Goal: Task Accomplishment & Management: Manage account settings

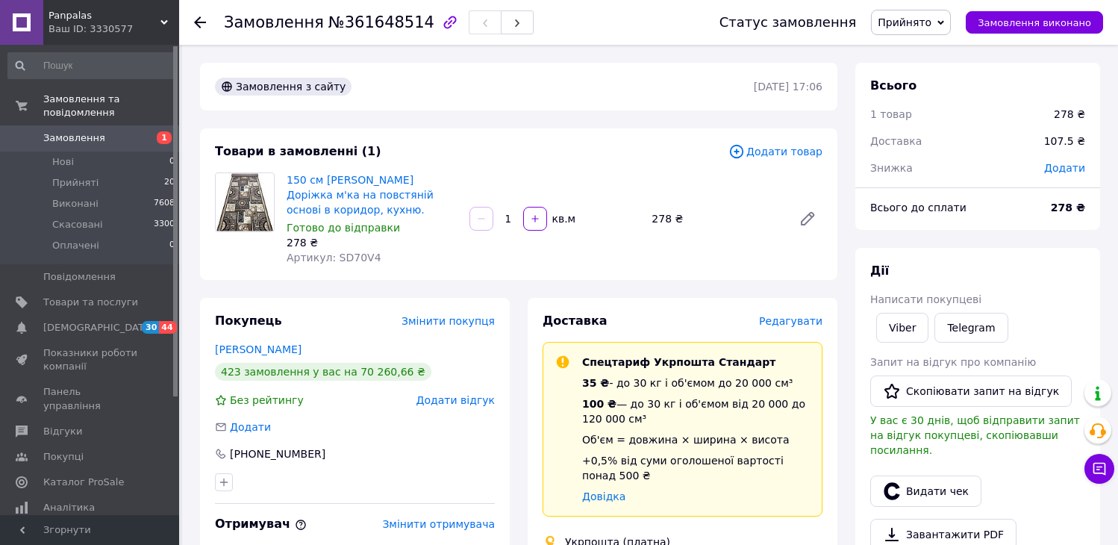
scroll to position [497, 0]
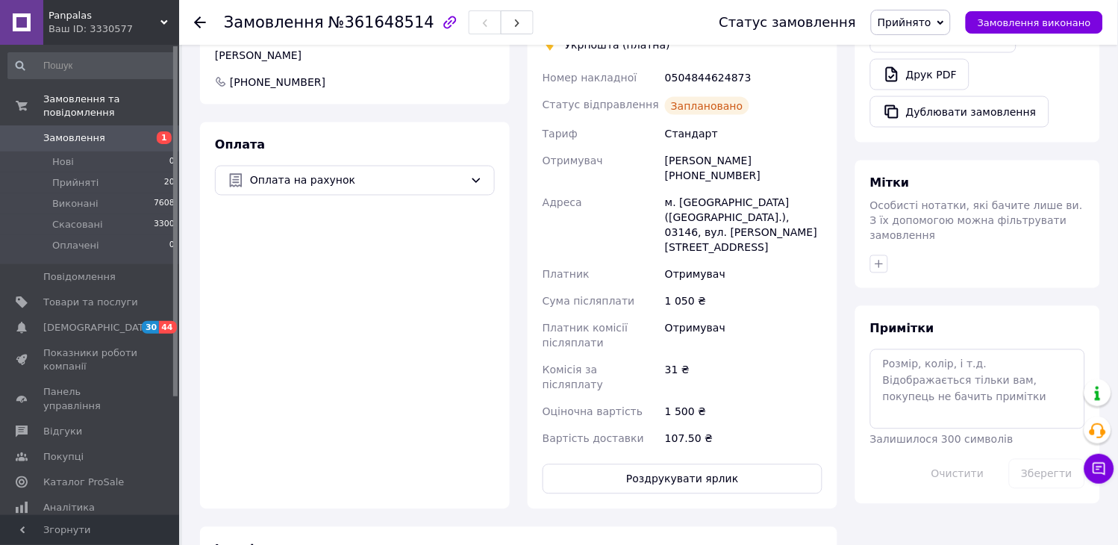
click at [202, 20] on icon at bounding box center [200, 22] width 12 height 12
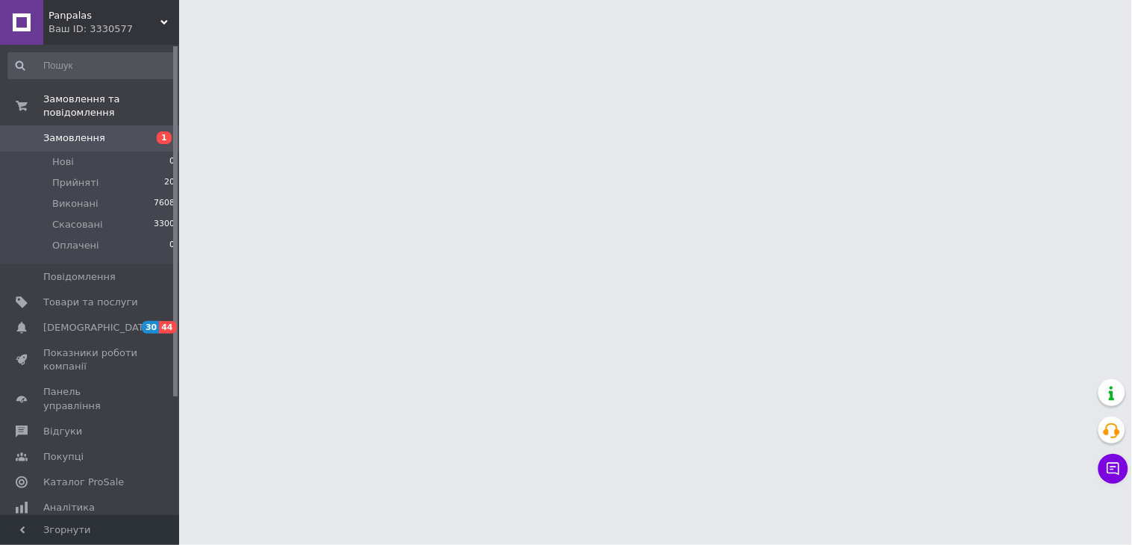
click at [98, 12] on span "Panpalas" at bounding box center [104, 15] width 112 height 13
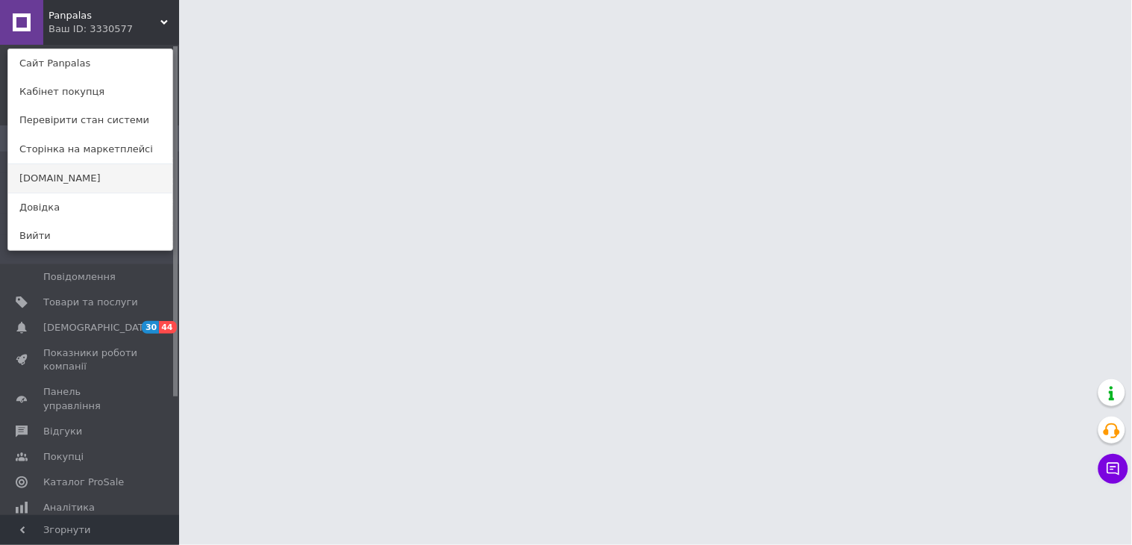
click at [73, 181] on link "[DOMAIN_NAME]" at bounding box center [90, 178] width 164 height 28
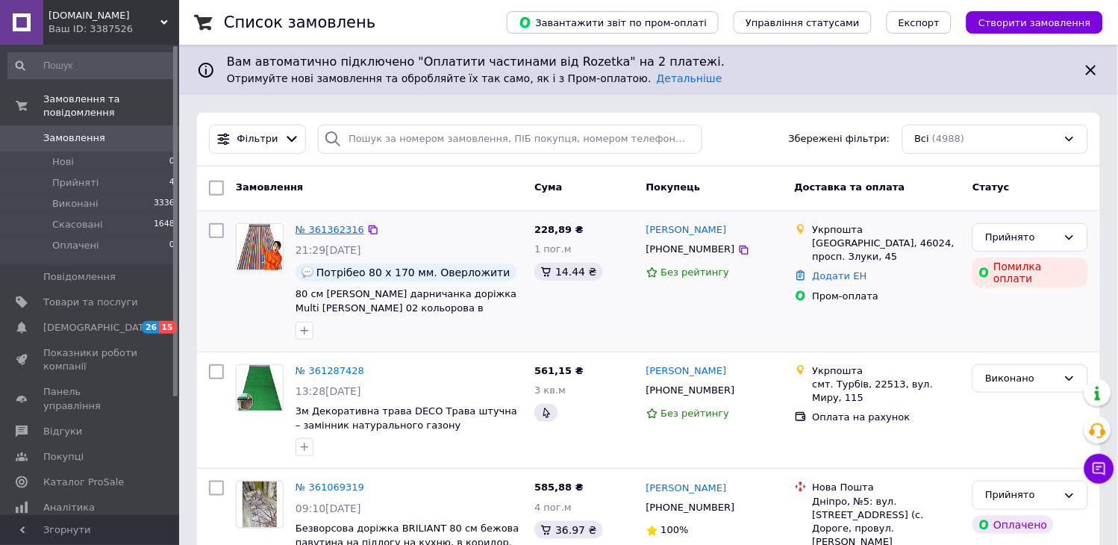
click at [310, 231] on link "№ 361362316" at bounding box center [329, 229] width 69 height 11
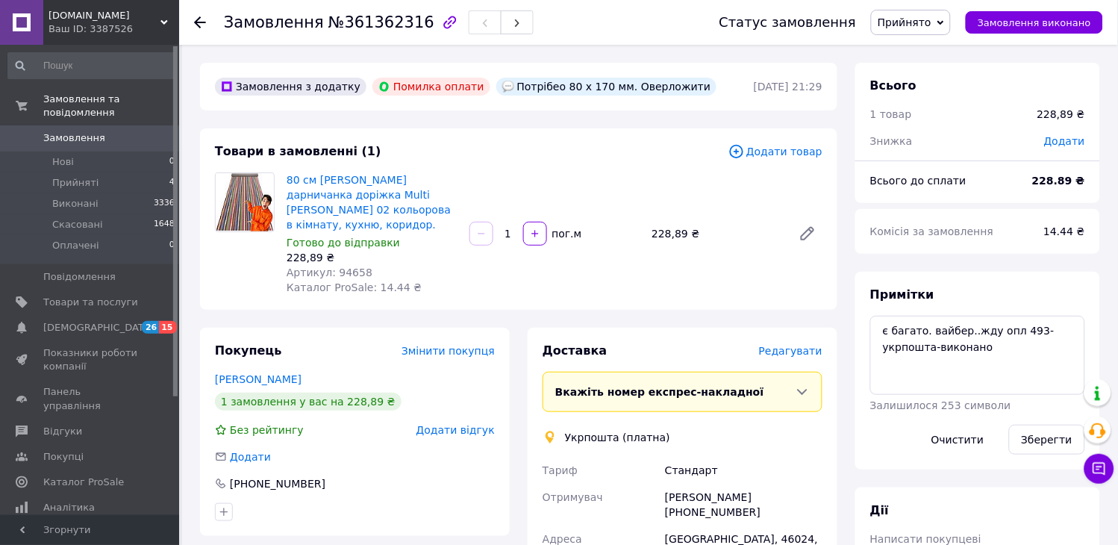
click at [792, 345] on span "Редагувати" at bounding box center [790, 351] width 63 height 12
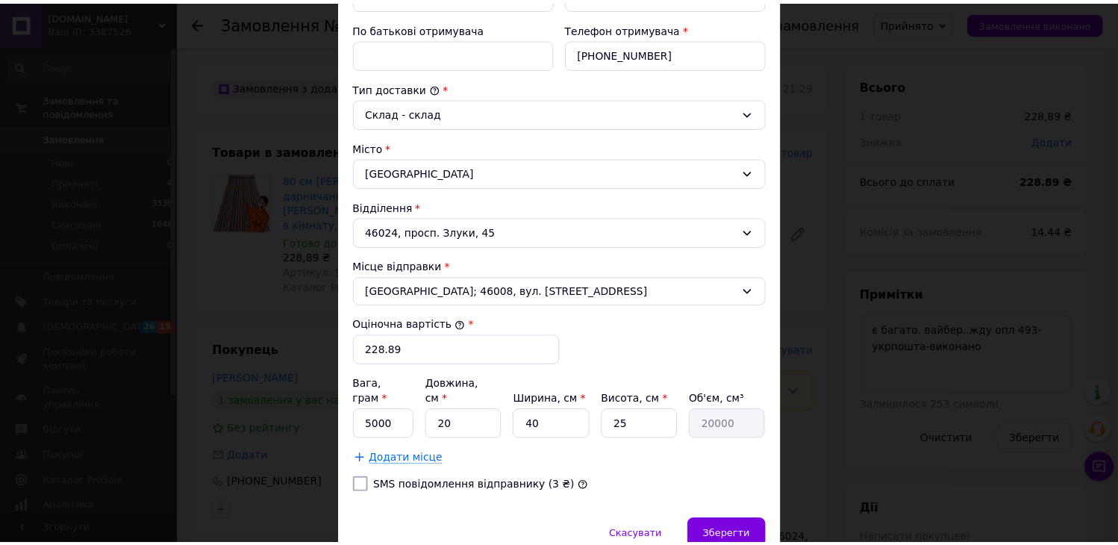
scroll to position [390, 0]
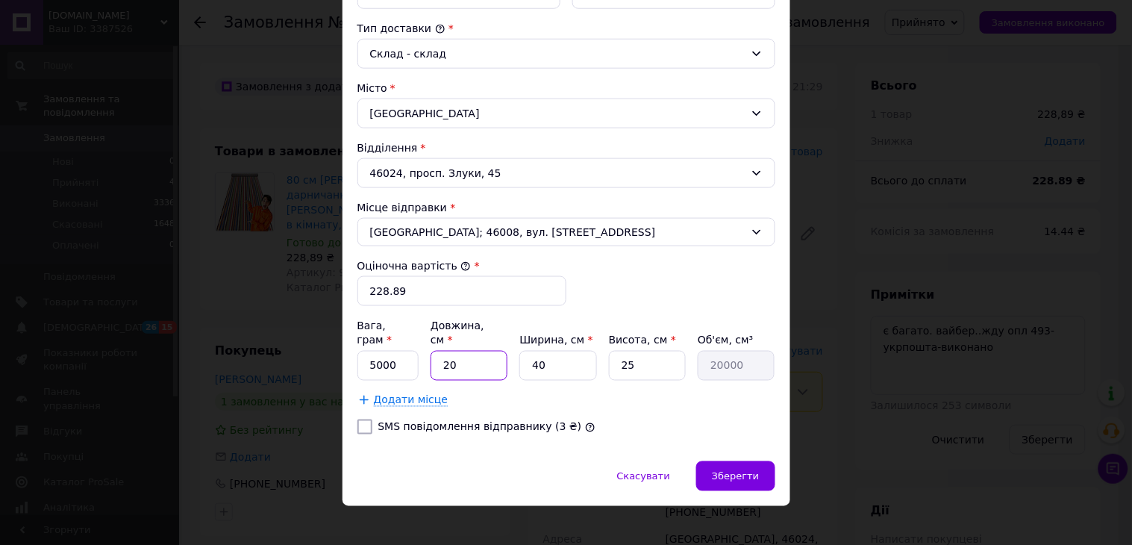
click at [478, 354] on input "20" at bounding box center [469, 366] width 77 height 30
type input "2"
type input "2000"
type input "5"
type input "5000"
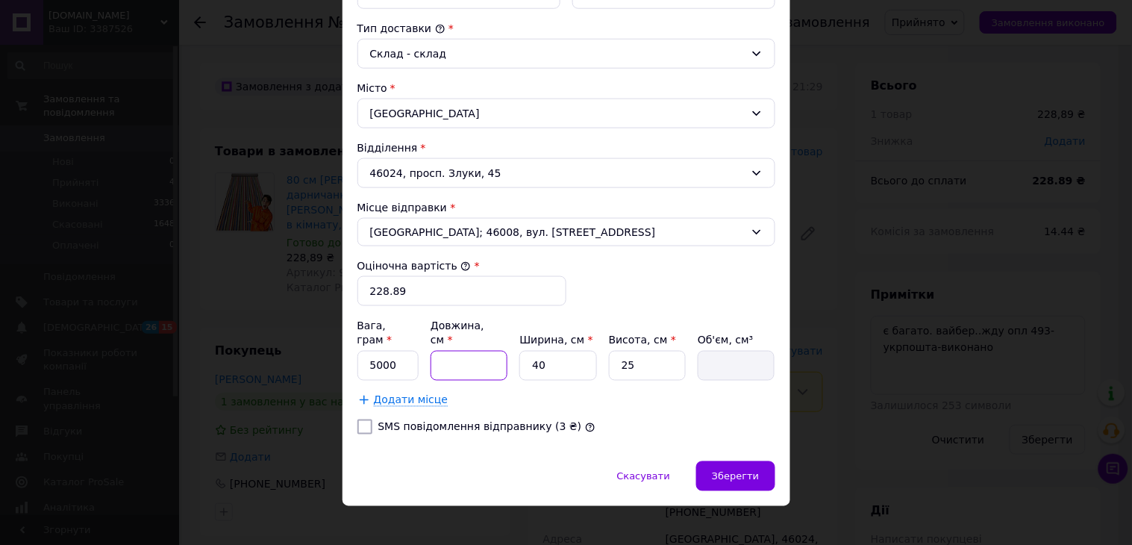
type input "4"
type input "4000"
type input "45"
type input "45000"
type input "45"
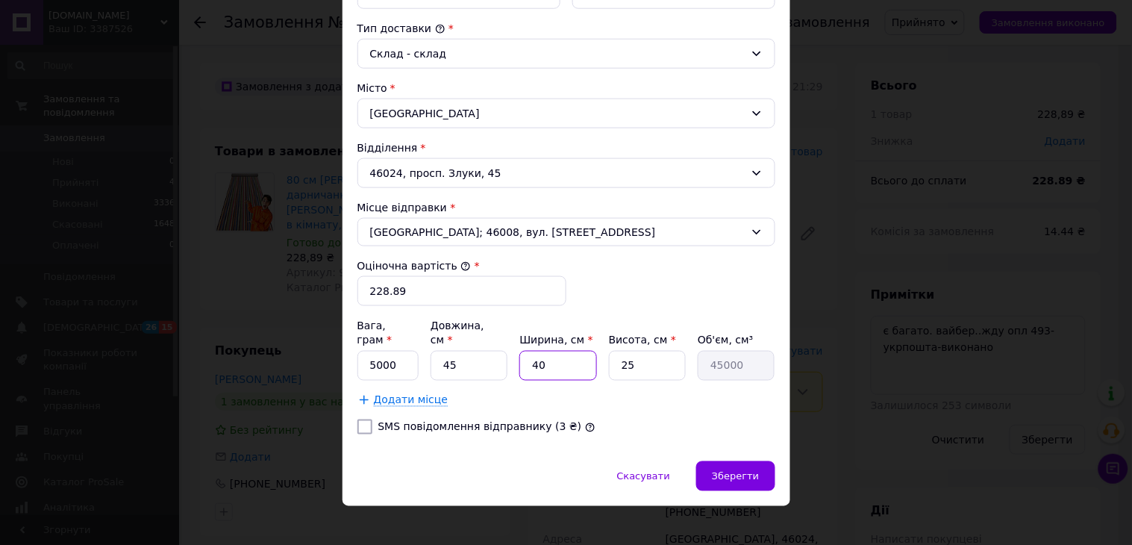
click at [572, 355] on input "40" at bounding box center [557, 366] width 77 height 30
type input "2"
type input "2250"
type input "25"
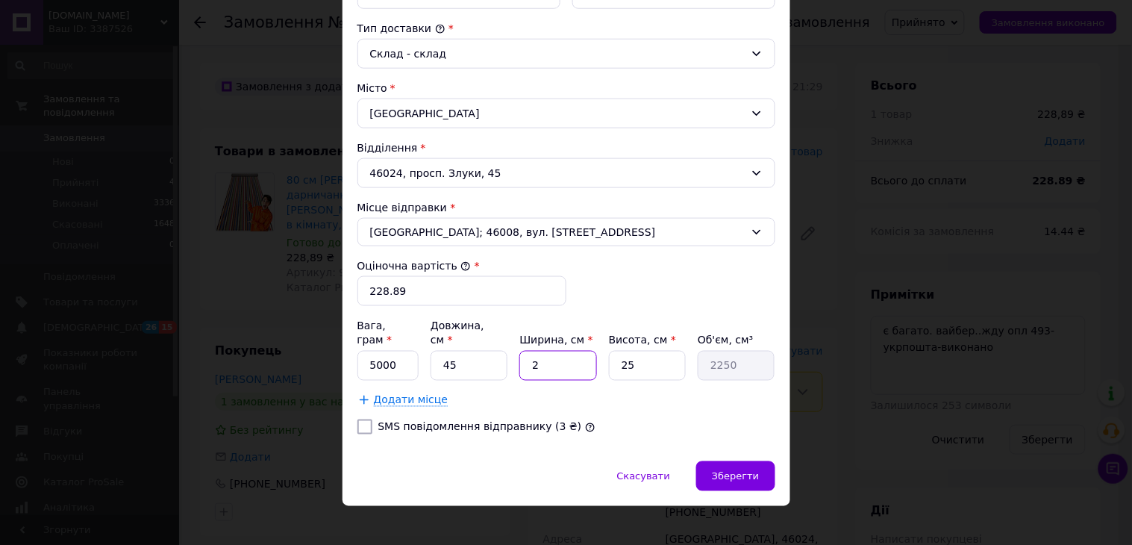
type input "28125"
type input "25"
click at [642, 355] on input "25" at bounding box center [647, 366] width 77 height 30
type input "1"
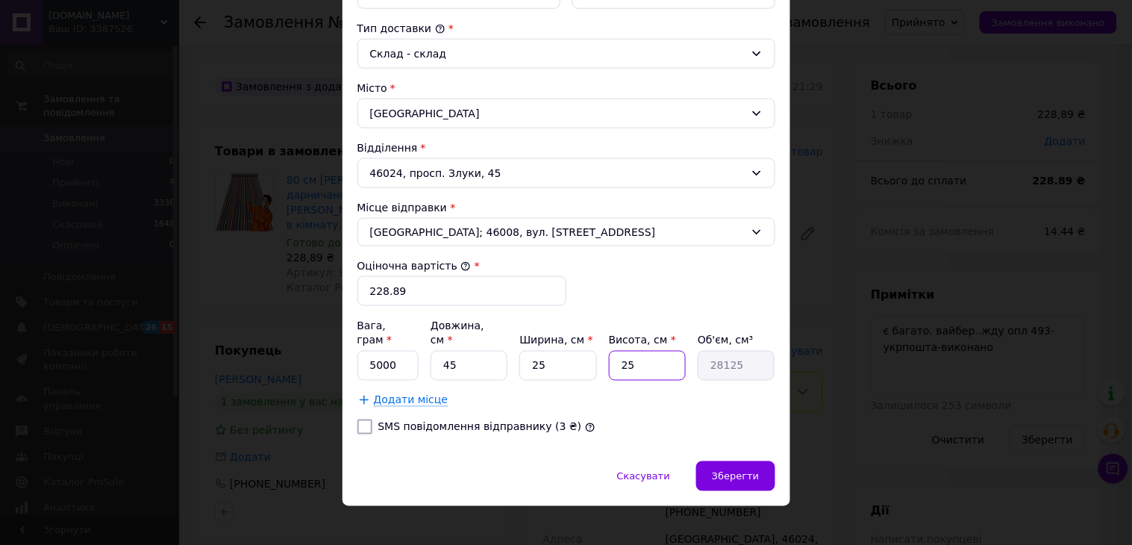
type input "1125"
type input "17"
type input "19125"
type input "17"
click at [400, 355] on input "5000" at bounding box center [388, 366] width 62 height 30
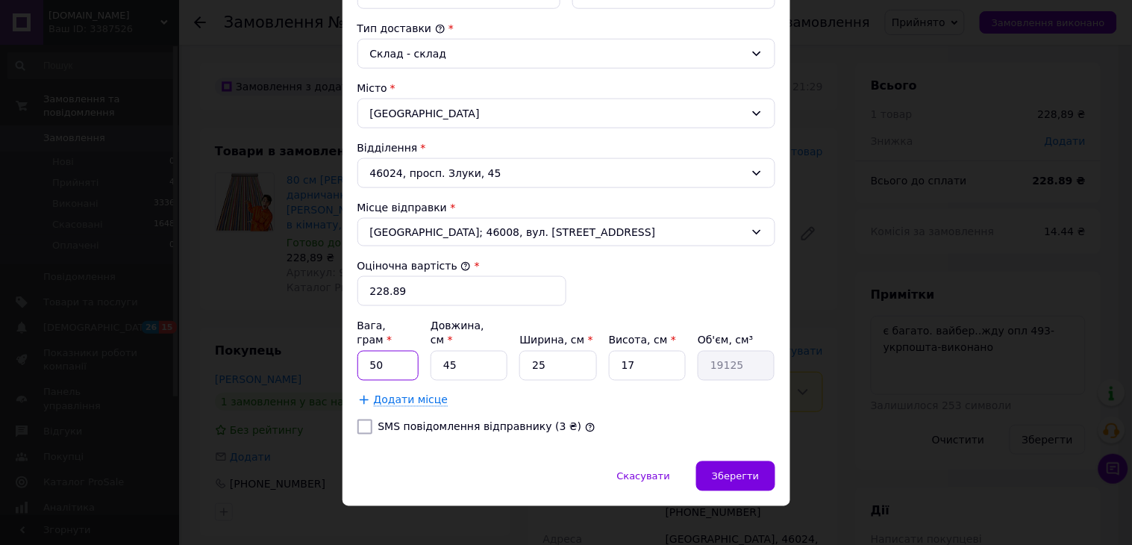
type input "5"
type input "1650"
click at [748, 469] on div "Зберегти" at bounding box center [735, 476] width 78 height 30
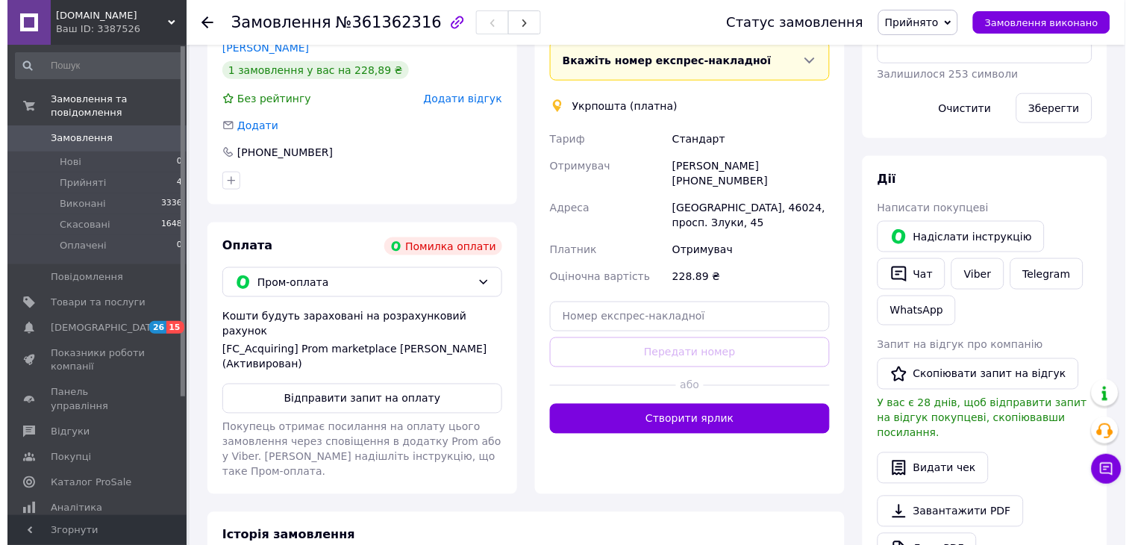
scroll to position [0, 0]
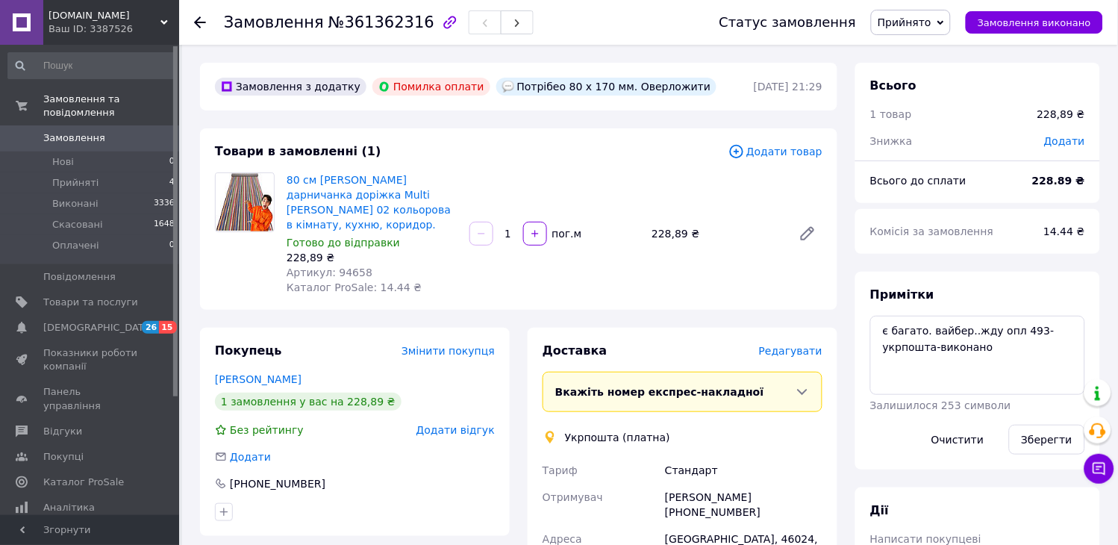
click at [792, 345] on span "Редагувати" at bounding box center [790, 351] width 63 height 12
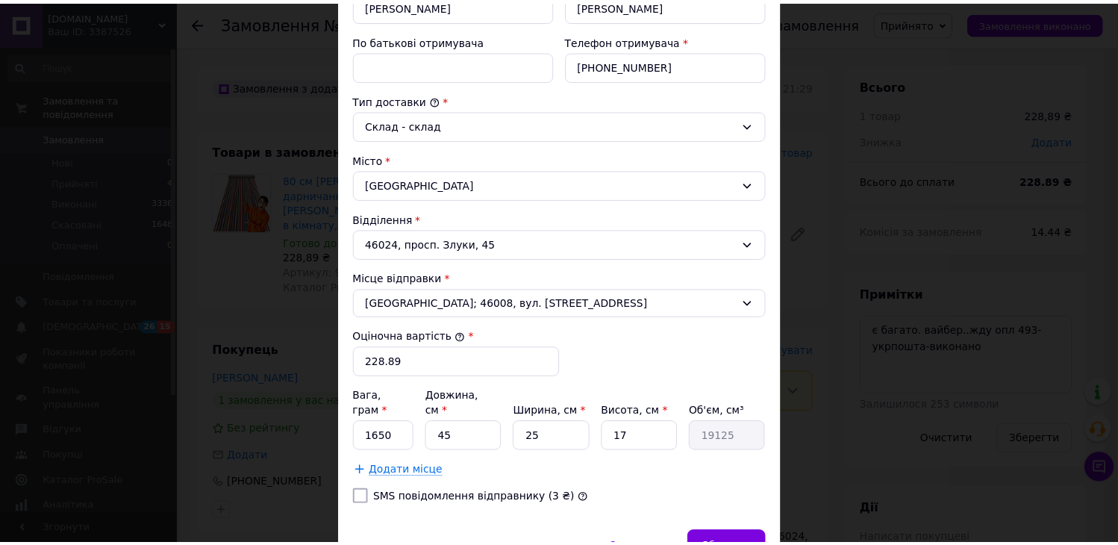
scroll to position [390, 0]
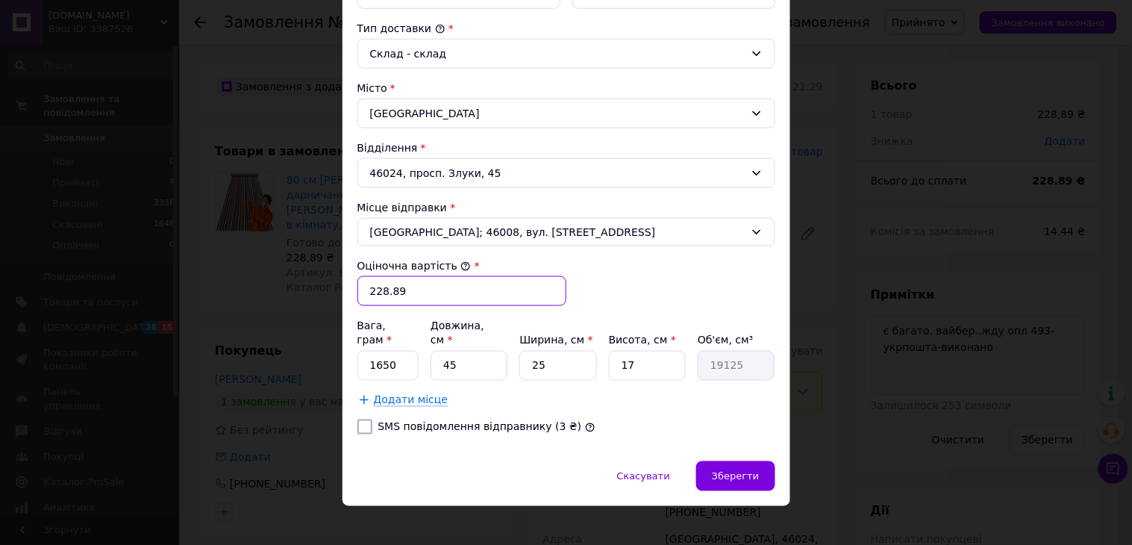
click at [461, 295] on input "228.89" at bounding box center [461, 291] width 209 height 30
type input "493"
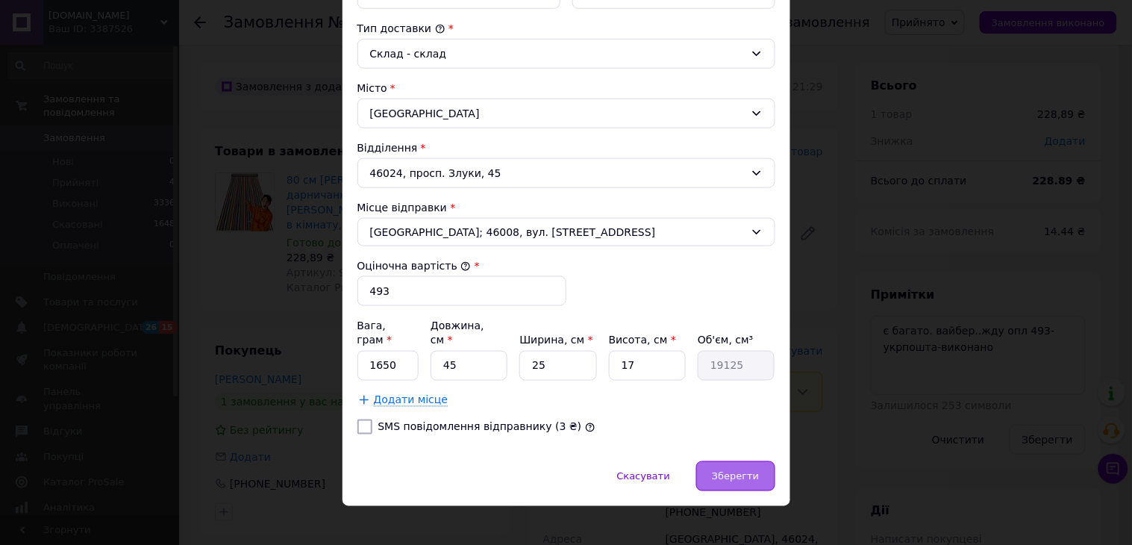
click at [739, 471] on span "Зберегти" at bounding box center [735, 476] width 47 height 11
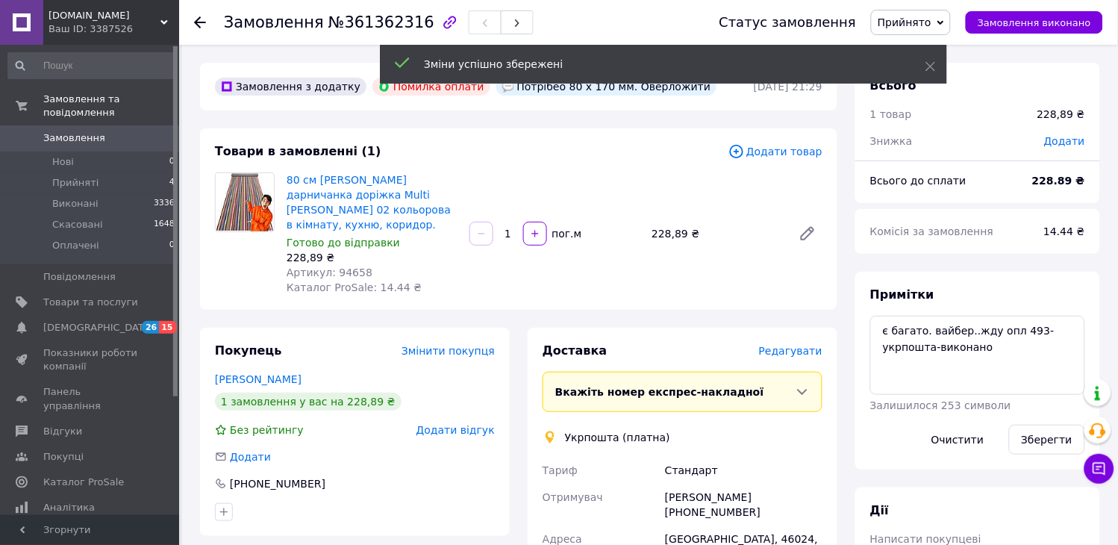
scroll to position [331, 0]
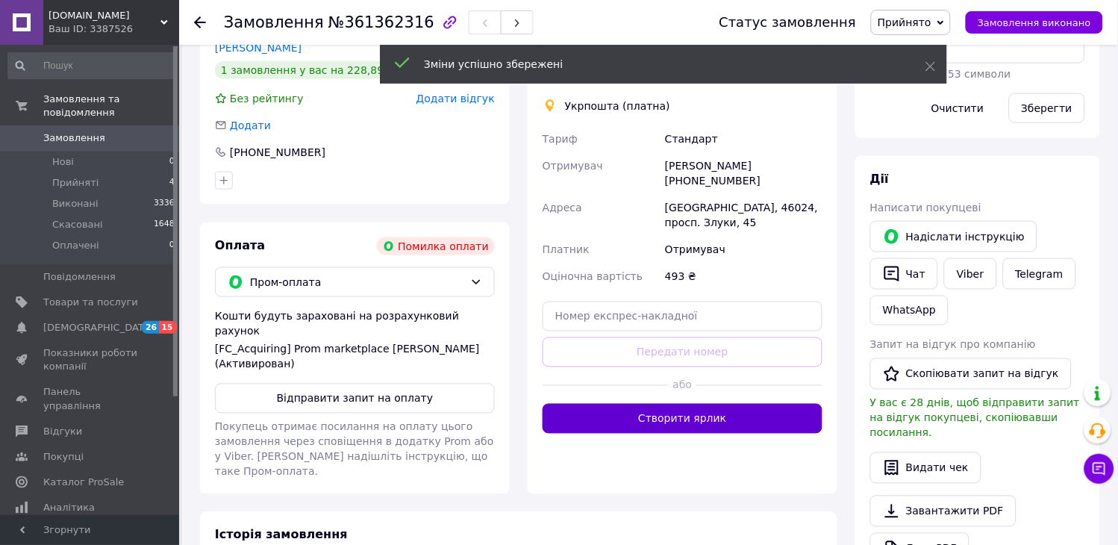
click at [701, 404] on button "Створити ярлик" at bounding box center [682, 419] width 280 height 30
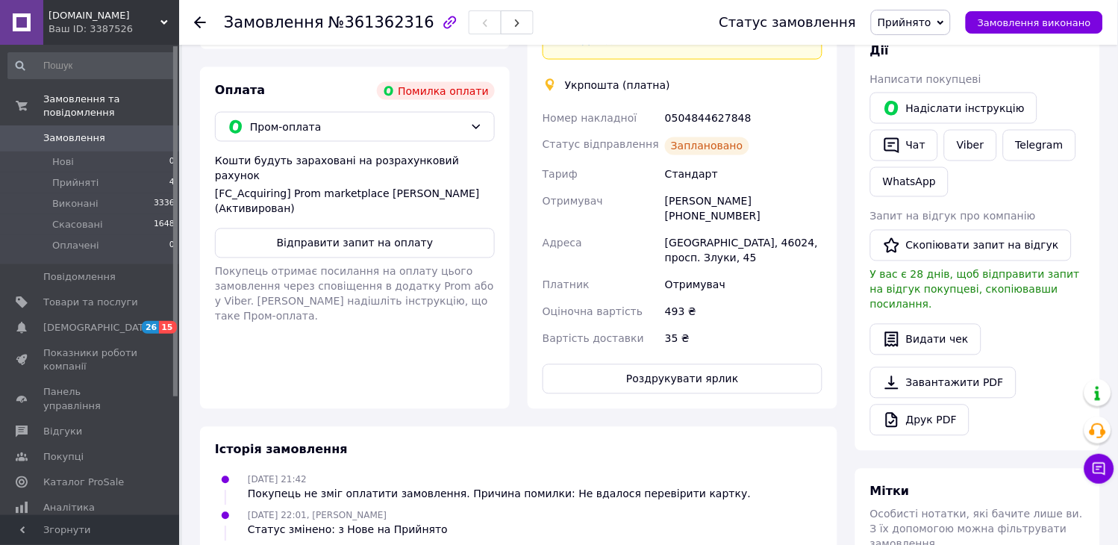
scroll to position [497, 0]
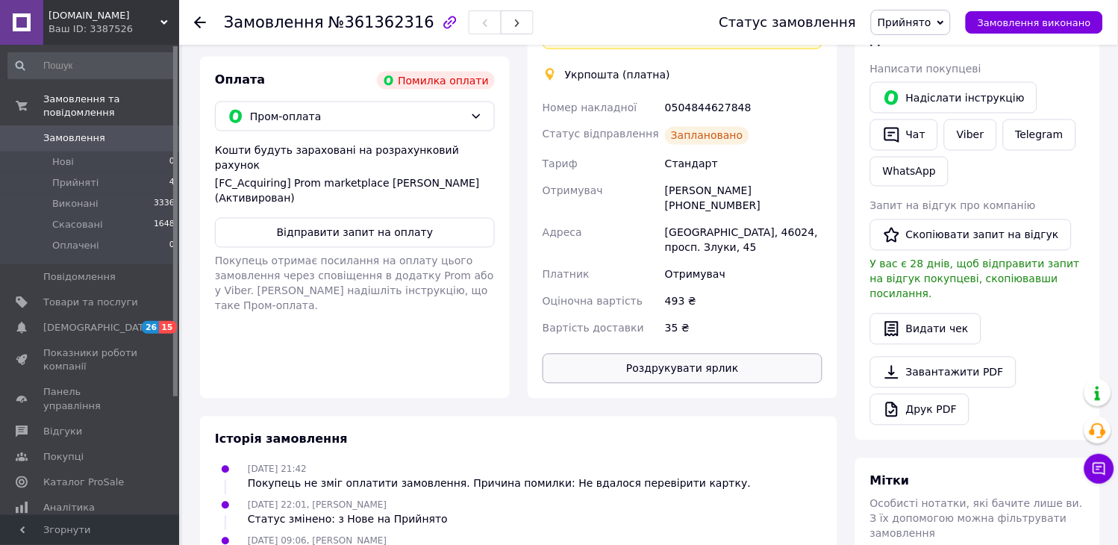
click at [688, 354] on button "Роздрукувати ярлик" at bounding box center [682, 369] width 280 height 30
click at [200, 15] on div at bounding box center [200, 22] width 12 height 15
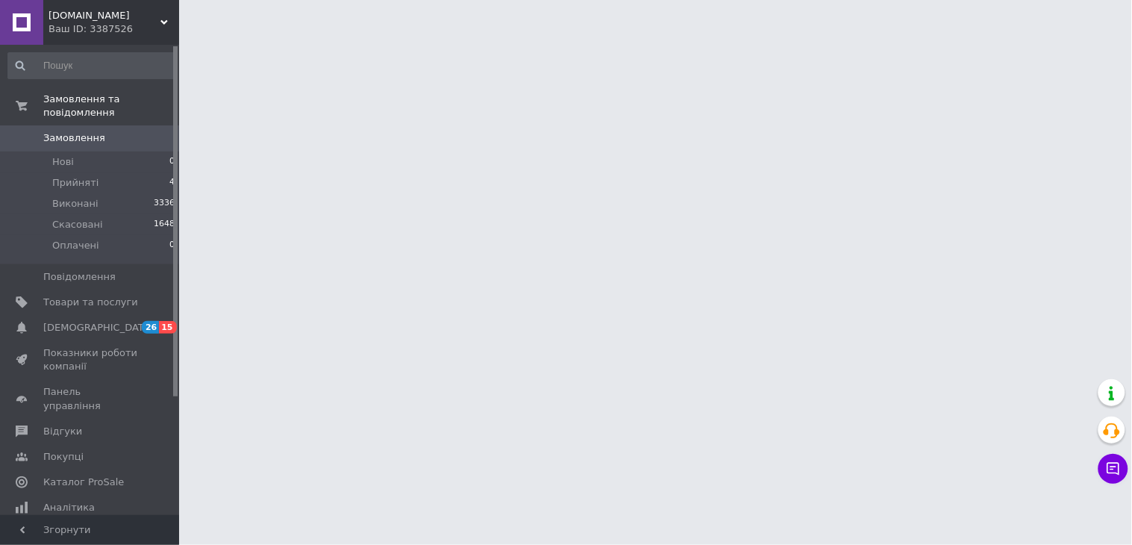
click at [120, 22] on div "Ваш ID: 3387526" at bounding box center [113, 28] width 131 height 13
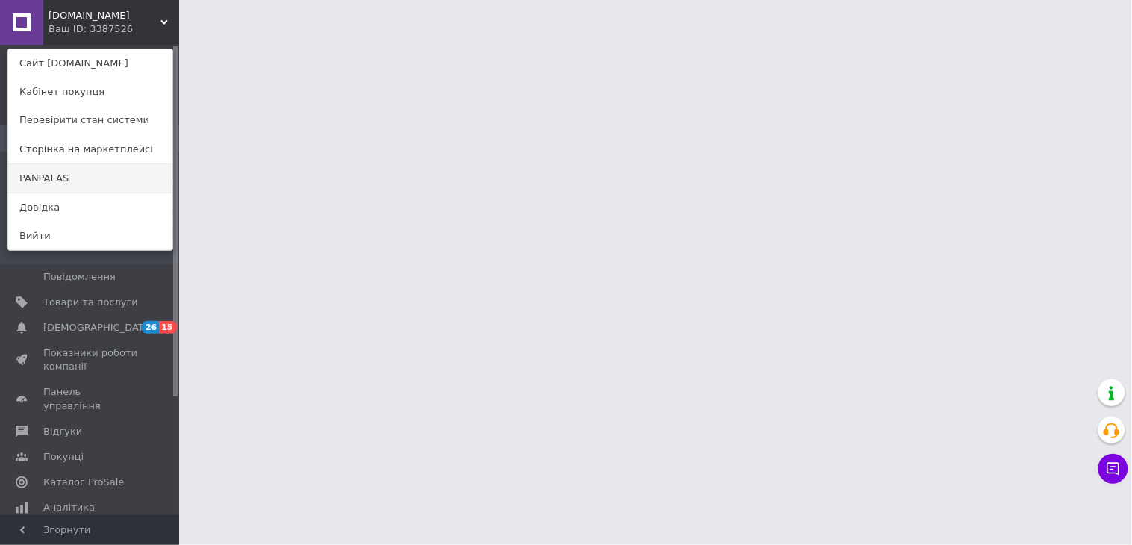
click at [79, 180] on link "PANPALAS" at bounding box center [90, 178] width 164 height 28
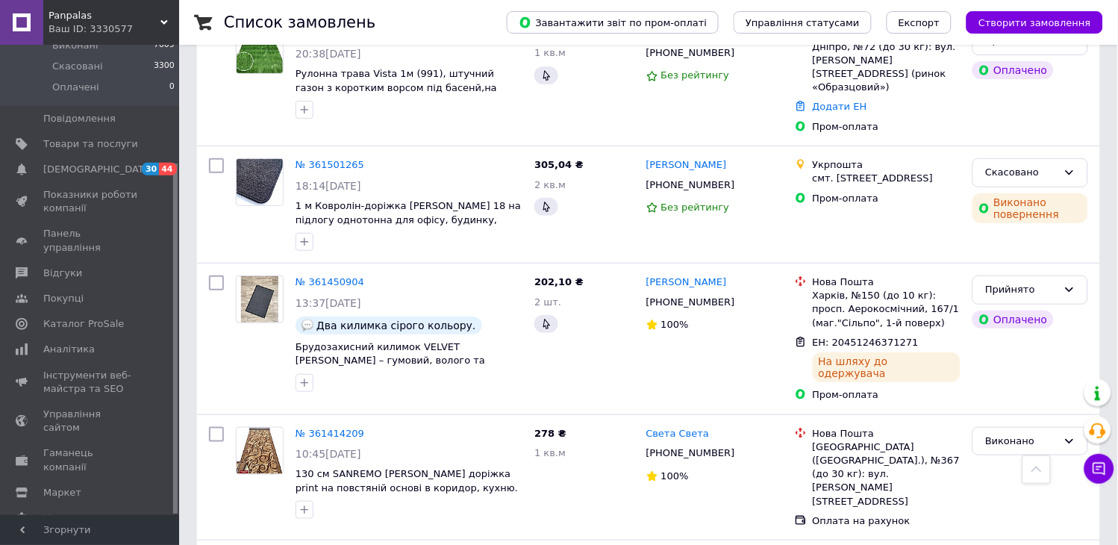
scroll to position [1409, 0]
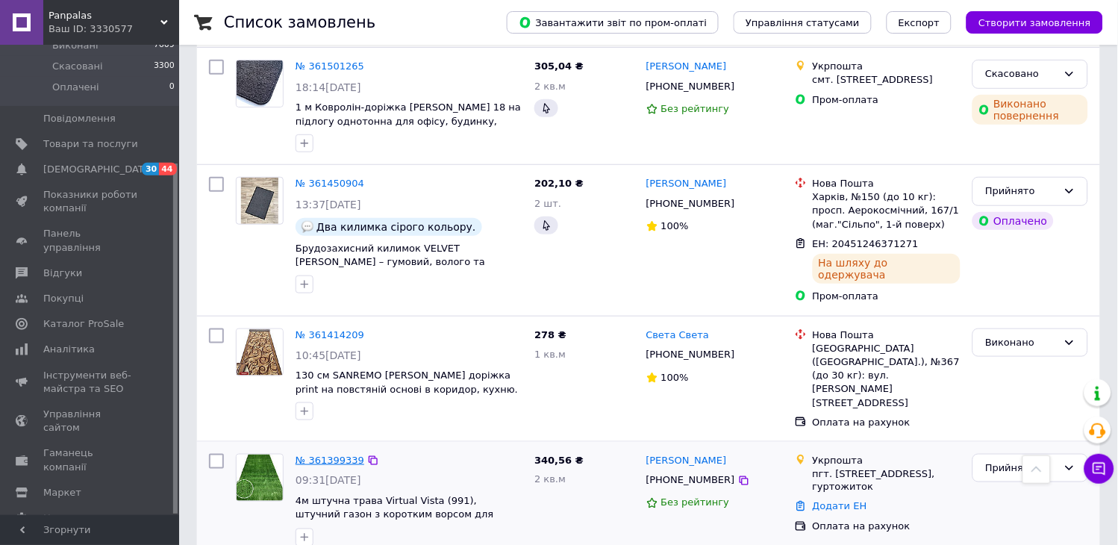
click at [330, 454] on link "№ 361399339" at bounding box center [329, 459] width 69 height 11
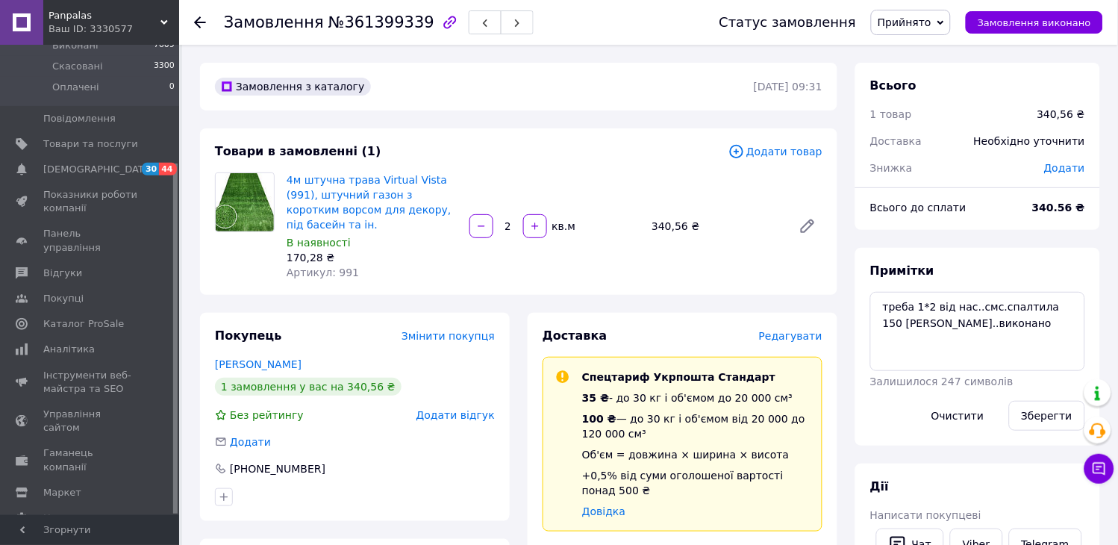
click at [781, 330] on span "Редагувати" at bounding box center [790, 336] width 63 height 12
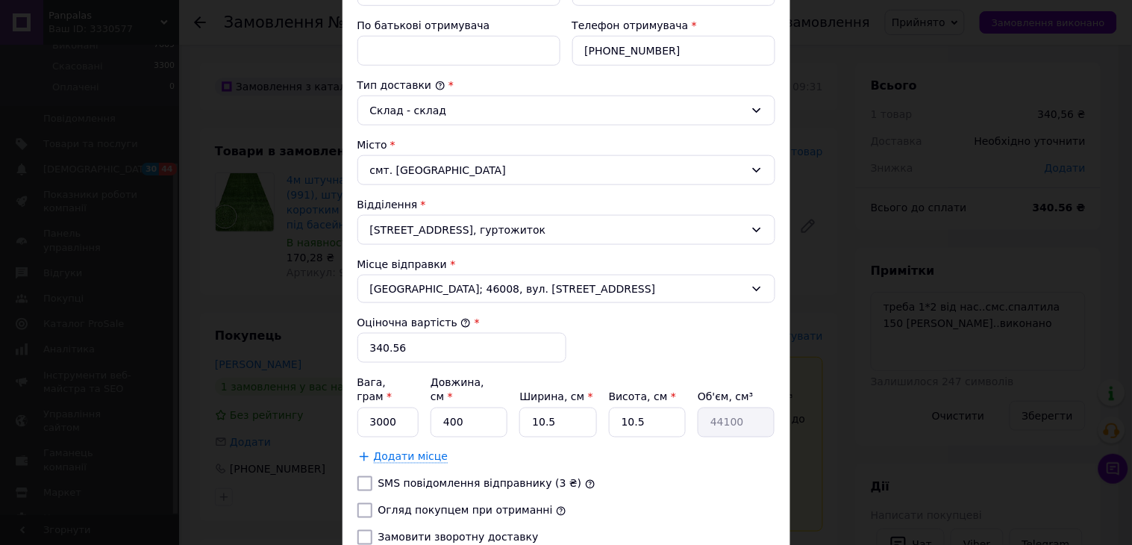
scroll to position [444, 0]
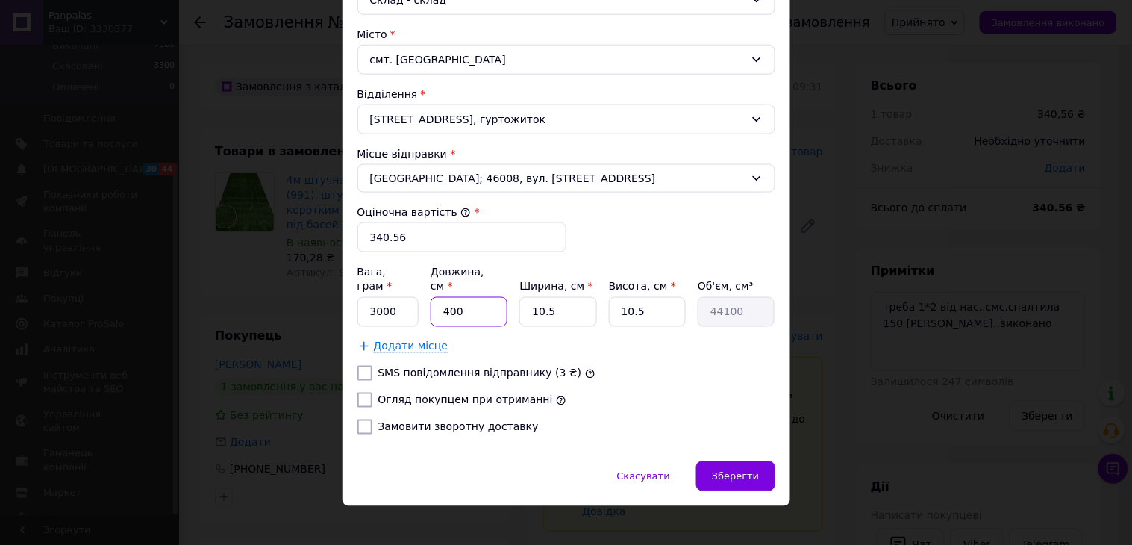
click at [478, 301] on input "400" at bounding box center [469, 312] width 77 height 30
type input "4"
type input "441"
type input "40"
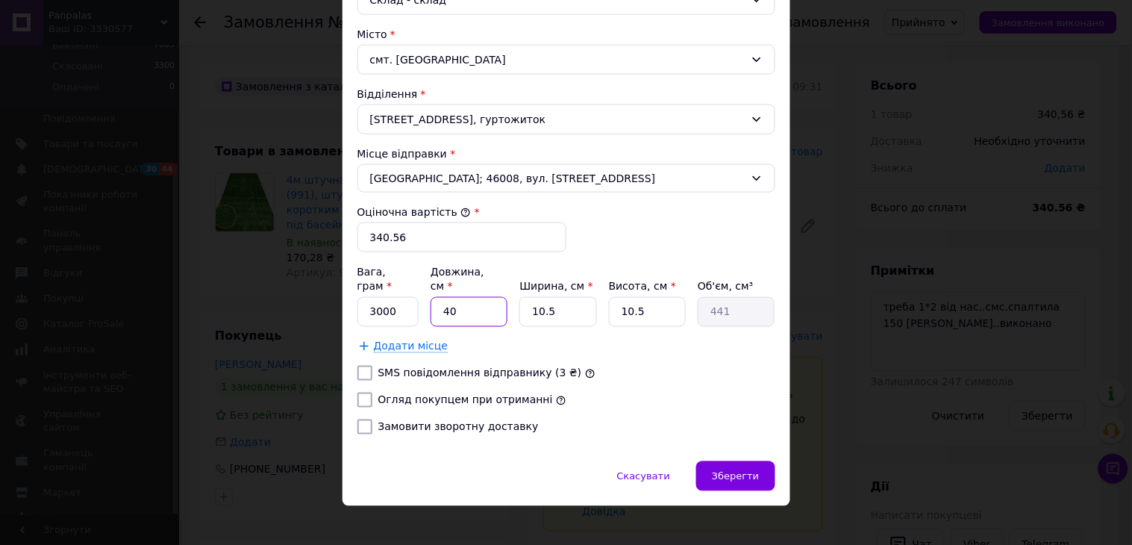
type input "4410"
type input "40"
click at [560, 301] on input "10.5" at bounding box center [557, 312] width 77 height 30
type input "3"
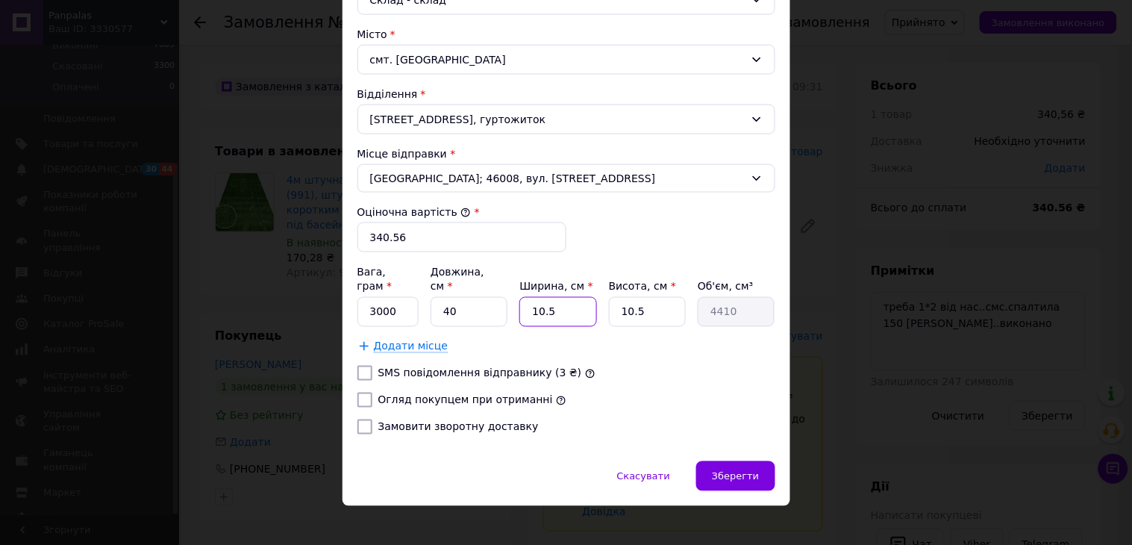
type input "1260"
type input "30"
type input "12600"
type input "30"
click at [644, 301] on input "10.5" at bounding box center [647, 312] width 77 height 30
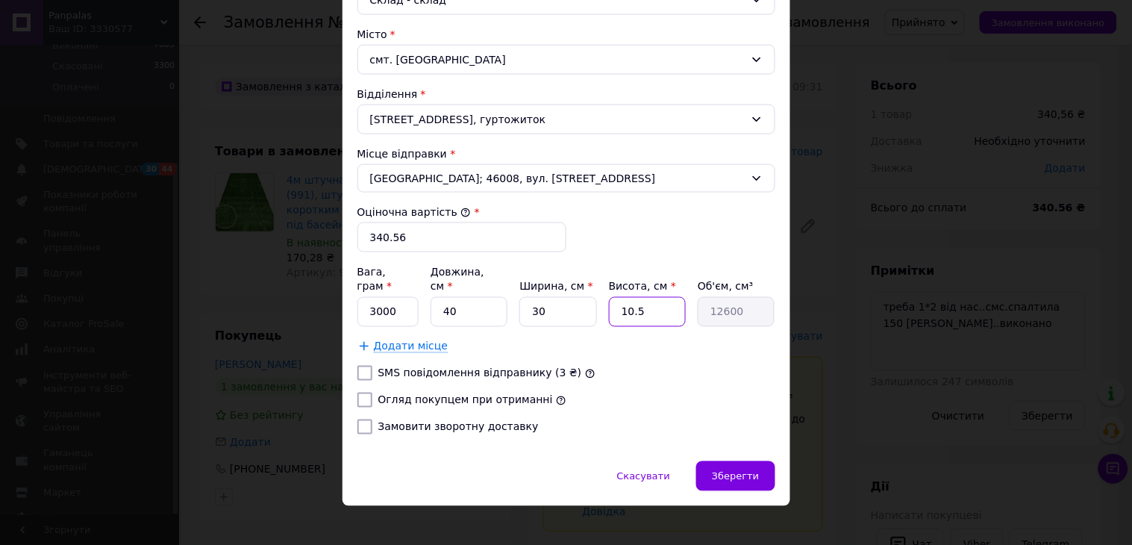
click at [644, 301] on input "10.5" at bounding box center [647, 312] width 77 height 30
type input "1"
type input "1200"
type input "14"
type input "16800"
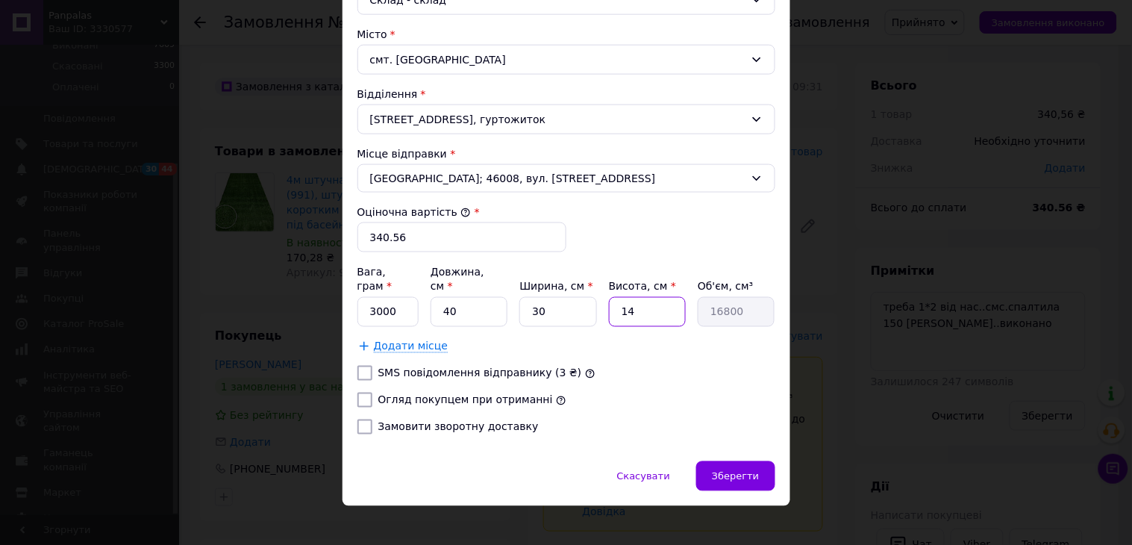
type input "14"
click at [397, 297] on input "3000" at bounding box center [388, 312] width 62 height 30
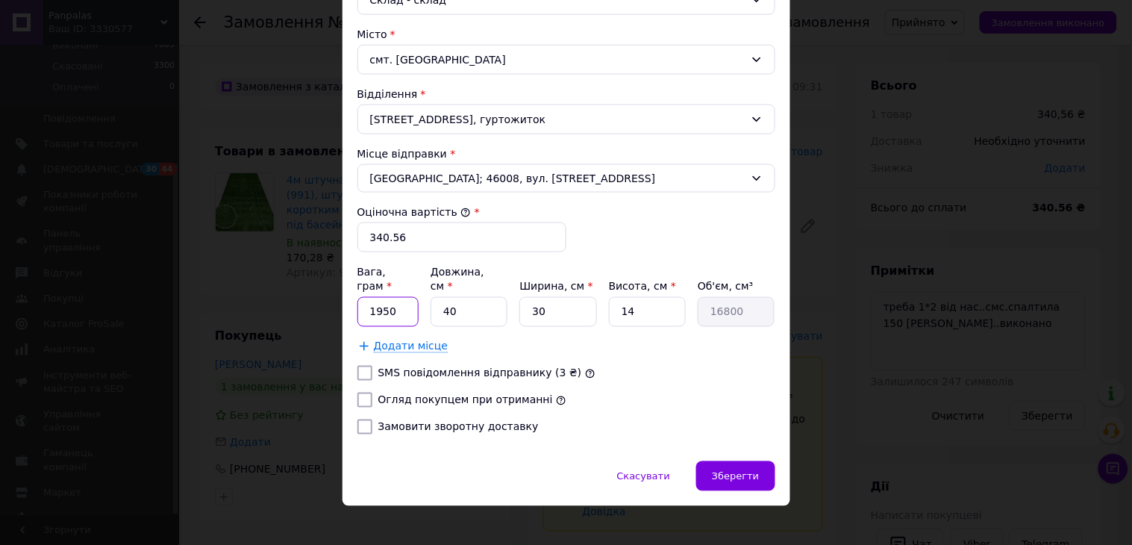
type input "1950"
click at [357, 392] on input "Огляд покупцем при отриманні" at bounding box center [364, 399] width 15 height 15
checkbox input "true"
click at [428, 242] on input "340.56" at bounding box center [461, 237] width 209 height 30
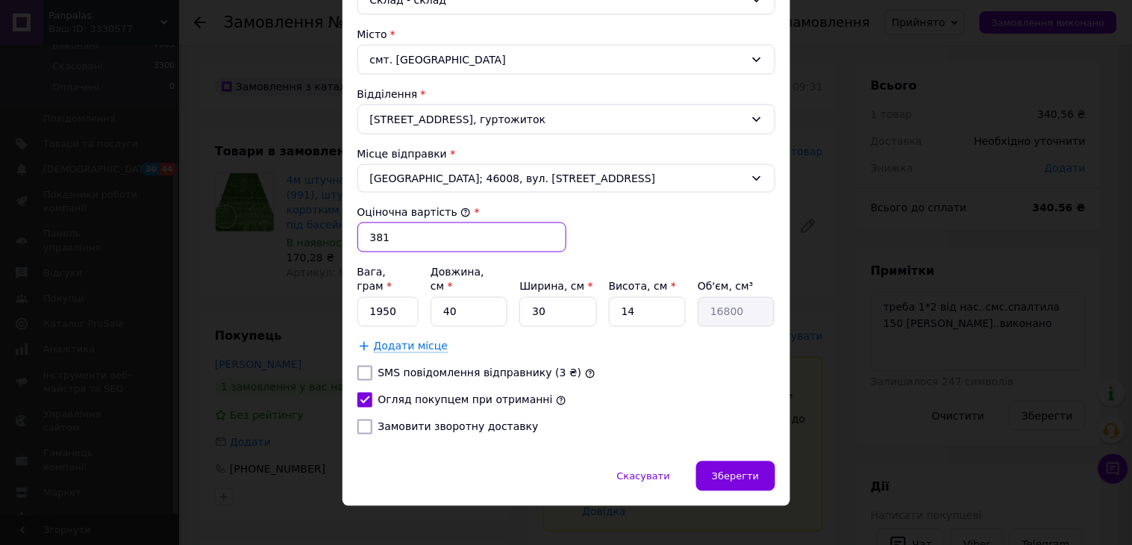
type input "381"
click at [362, 419] on input "Замовити зворотну доставку" at bounding box center [364, 426] width 15 height 15
checkbox input "true"
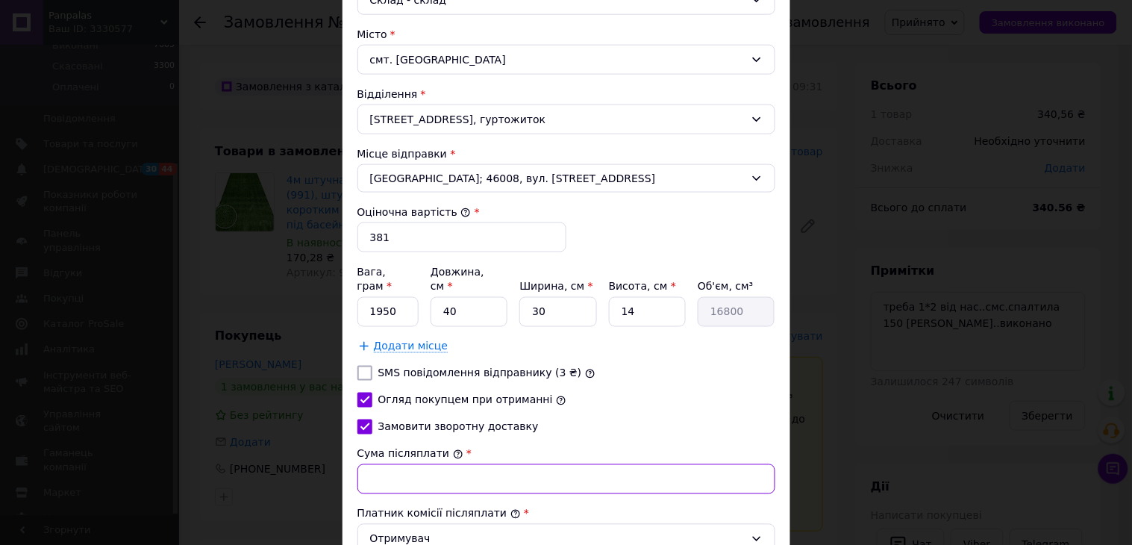
click at [400, 475] on input "Сума післяплати" at bounding box center [566, 479] width 418 height 30
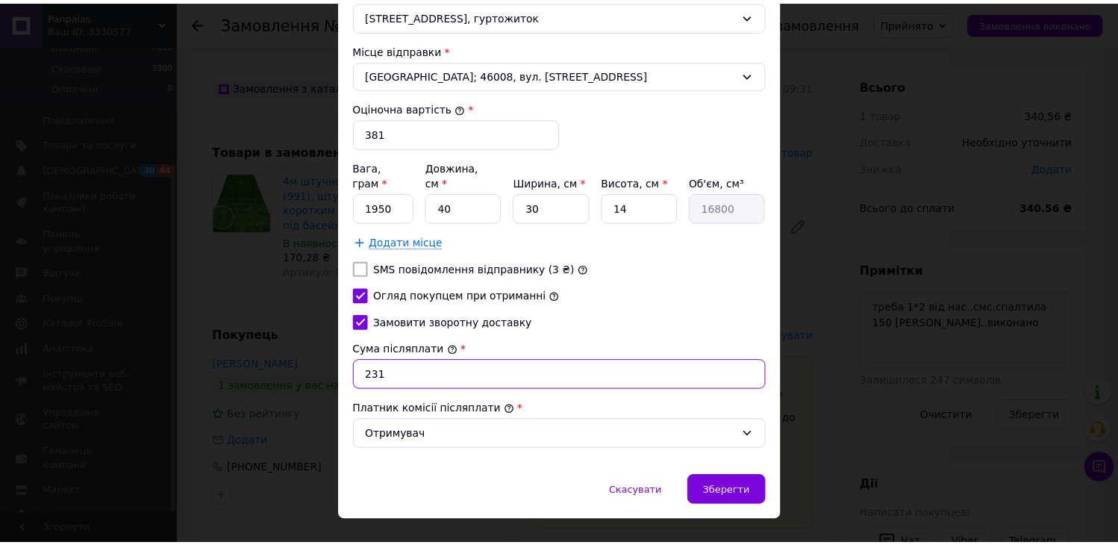
scroll to position [563, 0]
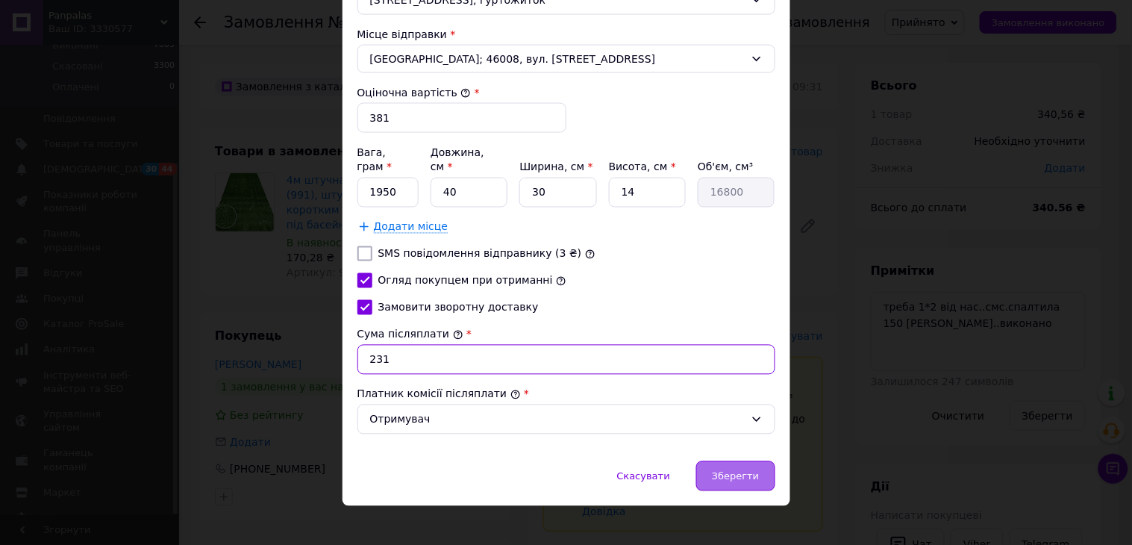
type input "231"
click at [731, 471] on span "Зберегти" at bounding box center [735, 476] width 47 height 11
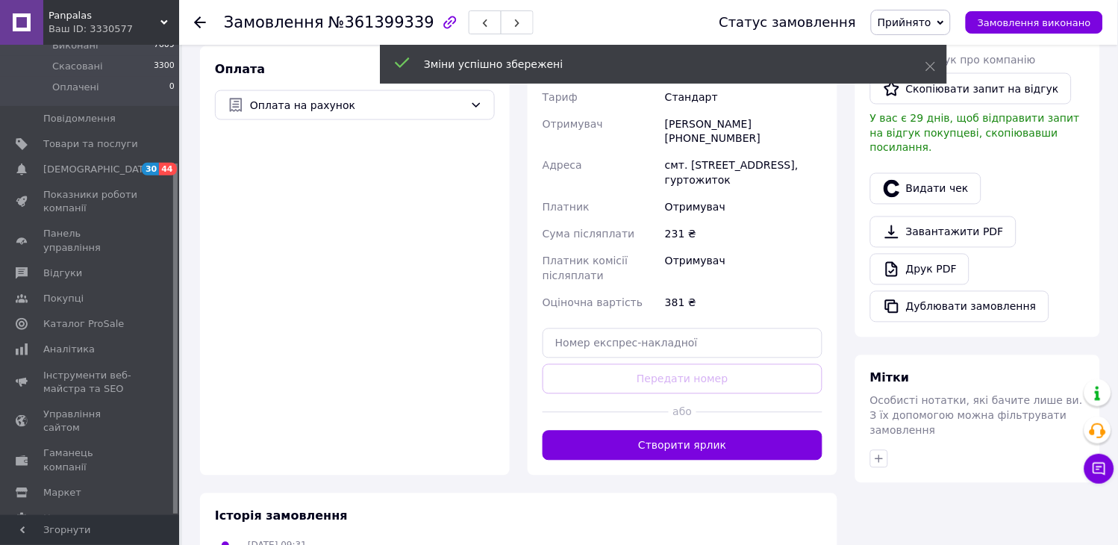
scroll to position [684, 0]
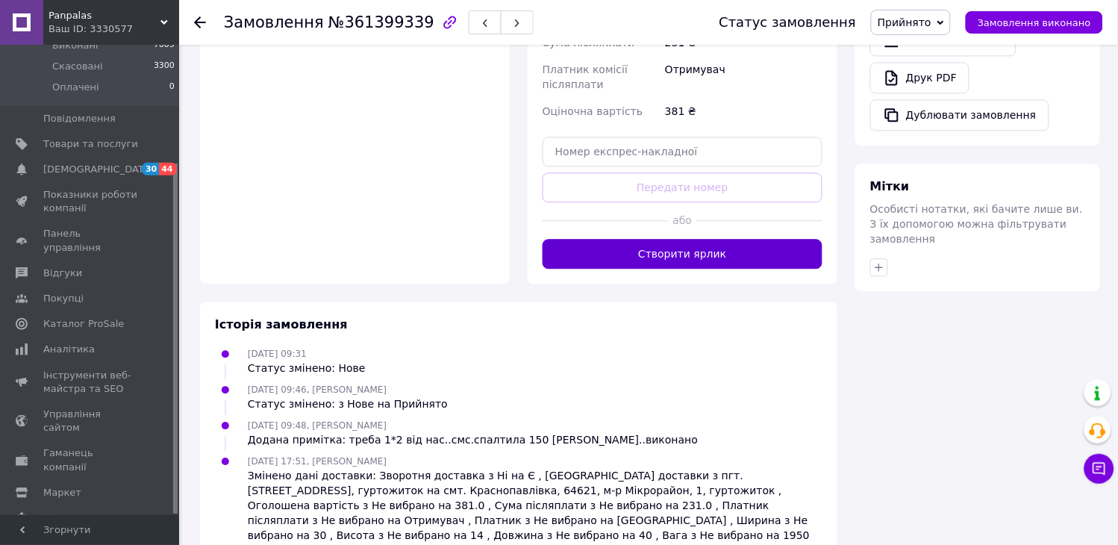
click at [685, 239] on button "Створити ярлик" at bounding box center [682, 254] width 280 height 30
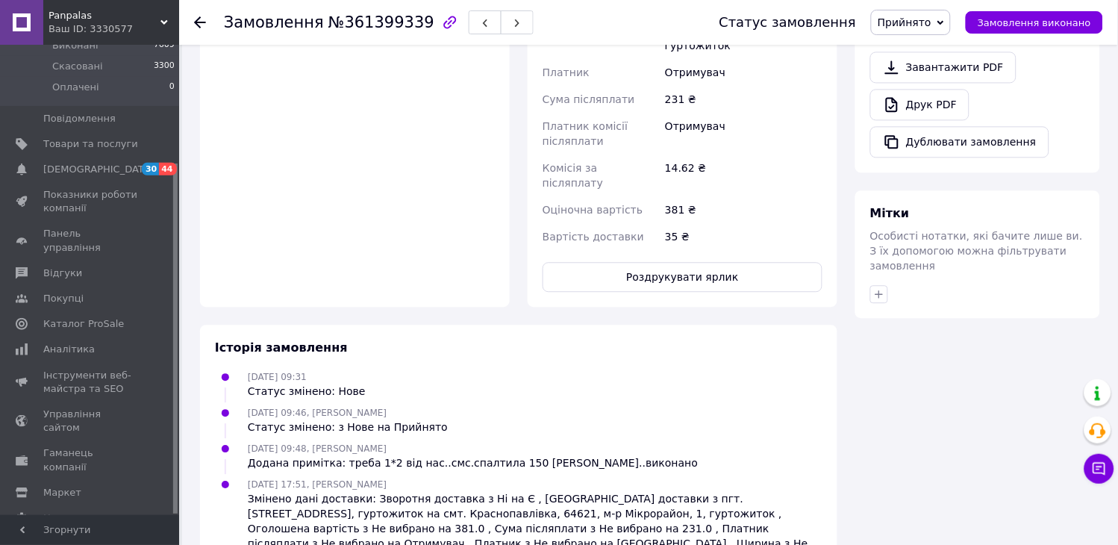
click at [685, 262] on button "Роздрукувати ярлик" at bounding box center [682, 277] width 280 height 30
click at [204, 25] on icon at bounding box center [200, 22] width 12 height 12
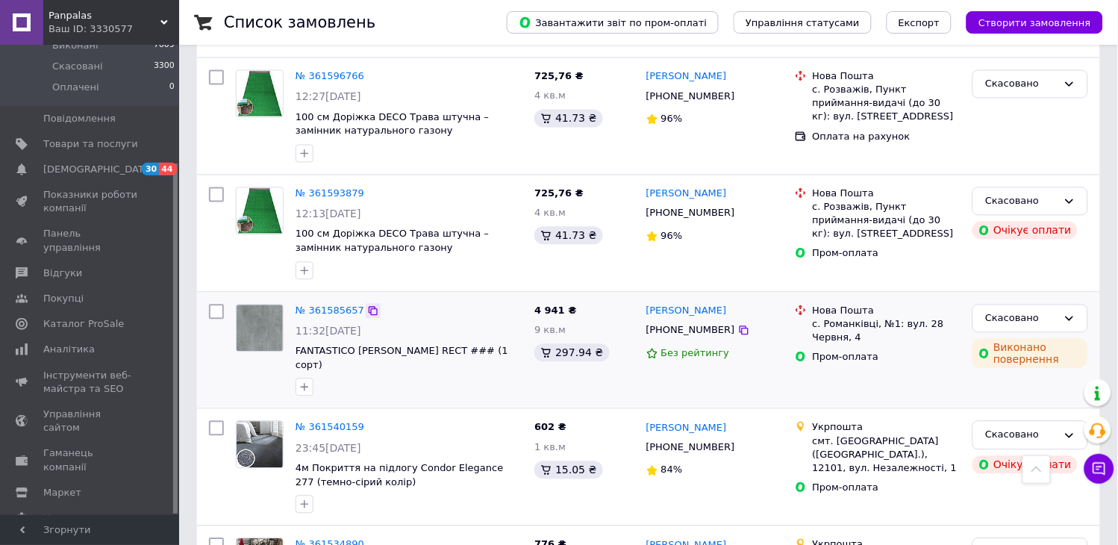
scroll to position [829, 0]
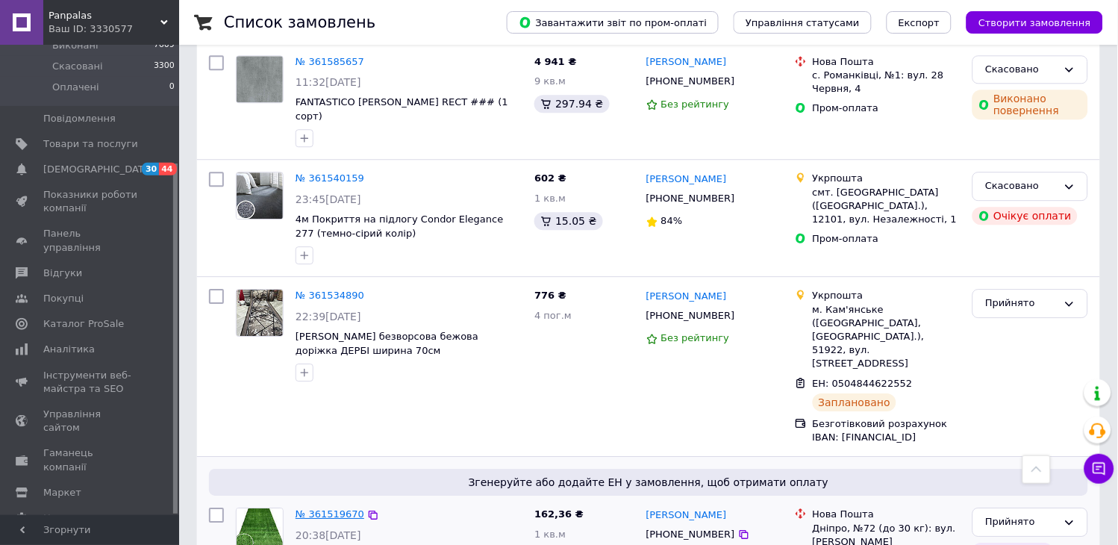
click at [344, 508] on link "№ 361519670" at bounding box center [329, 513] width 69 height 11
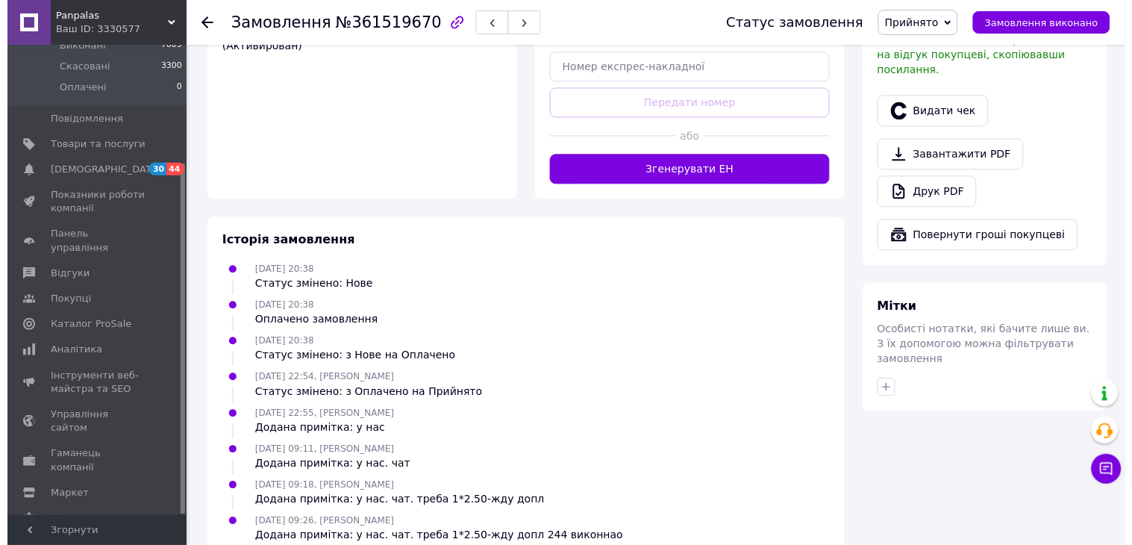
scroll to position [240, 0]
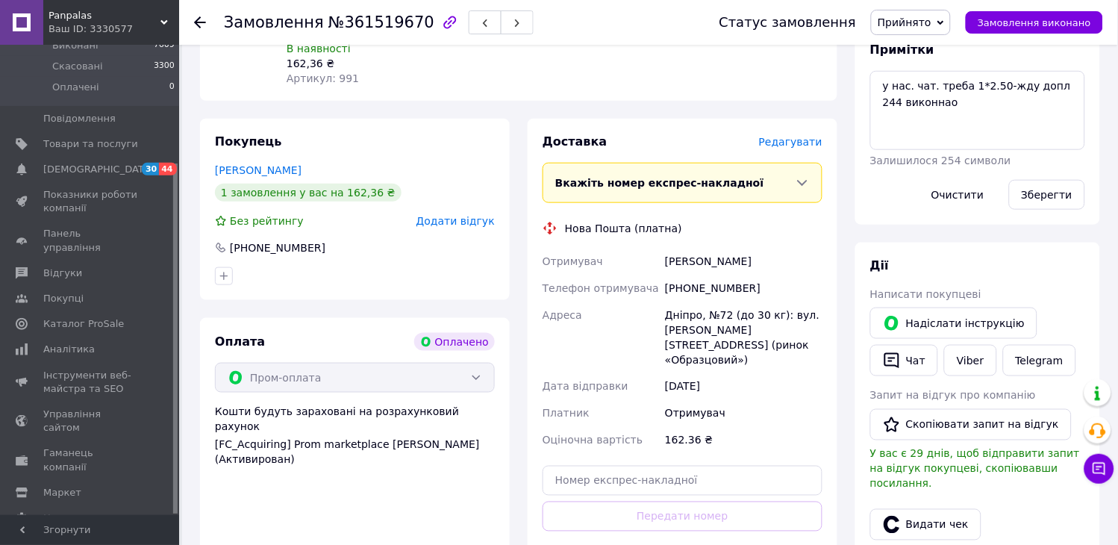
click at [797, 136] on span "Редагувати" at bounding box center [790, 142] width 63 height 12
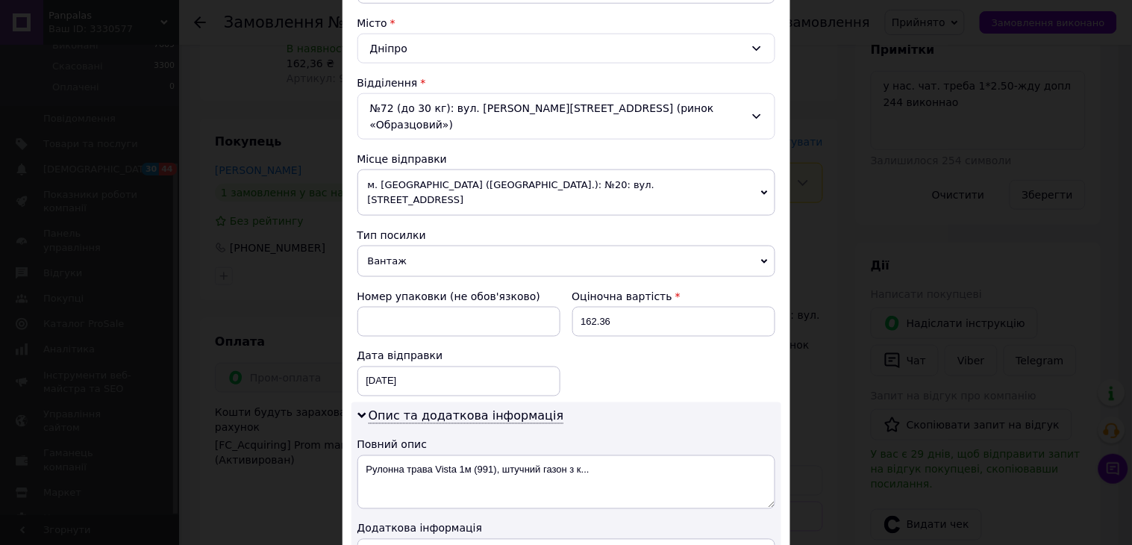
scroll to position [497, 0]
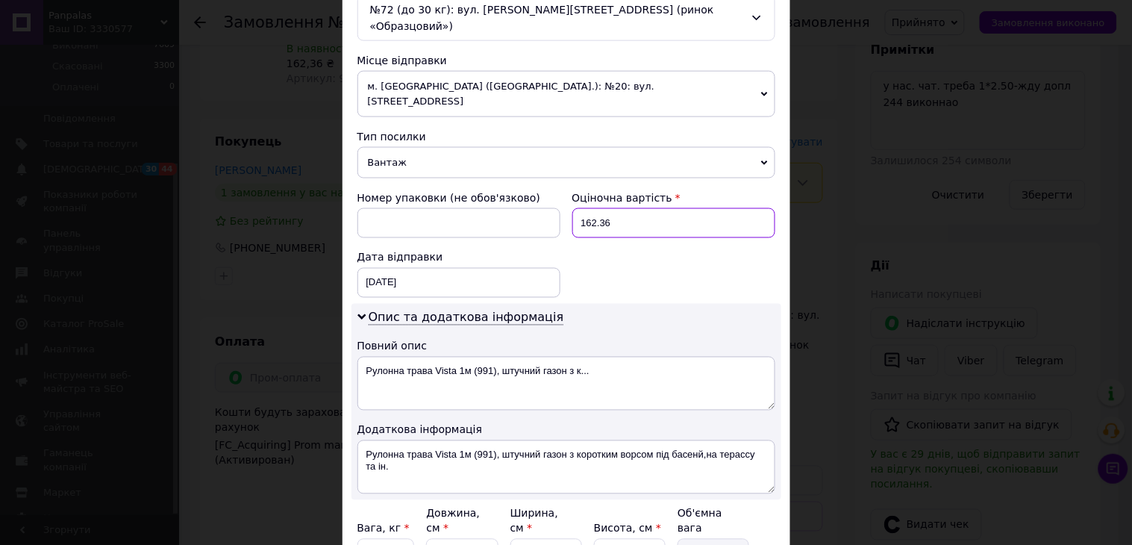
click at [631, 208] on input "162.36" at bounding box center [673, 223] width 203 height 30
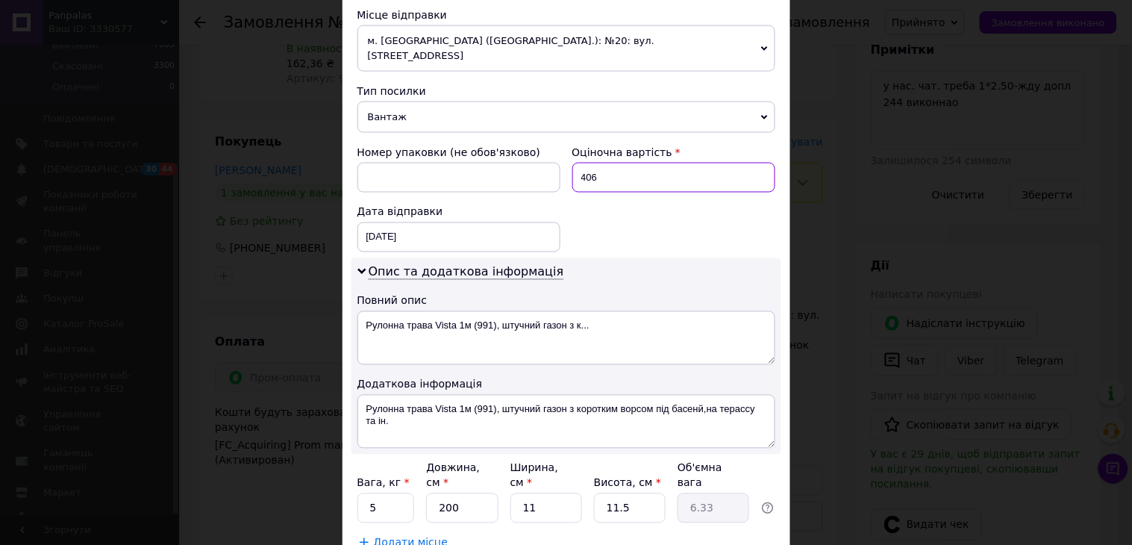
scroll to position [615, 0]
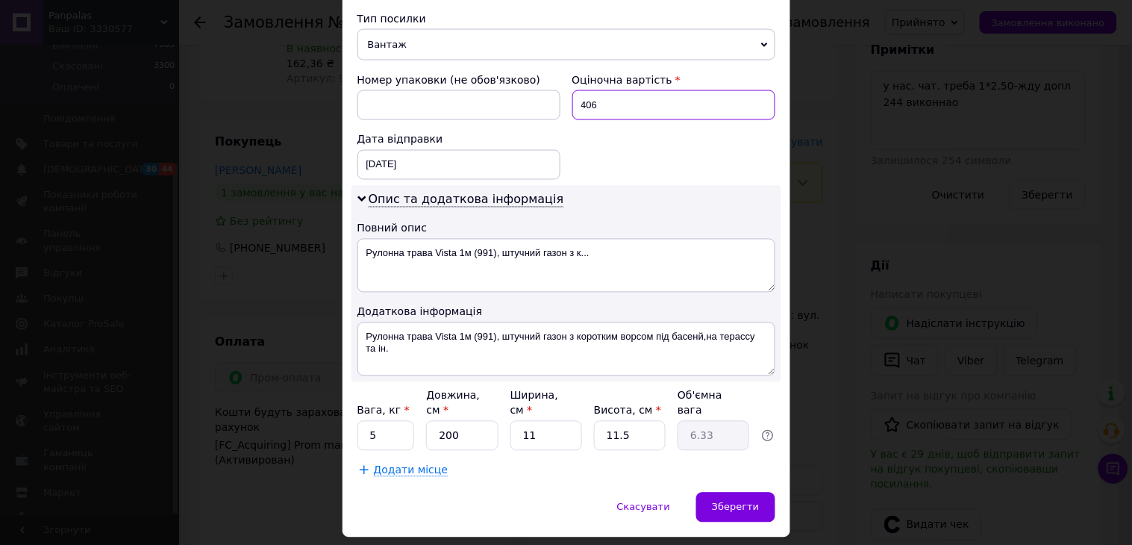
type input "406"
click at [472, 421] on input "200" at bounding box center [462, 436] width 72 height 30
type input "1"
type input "0.1"
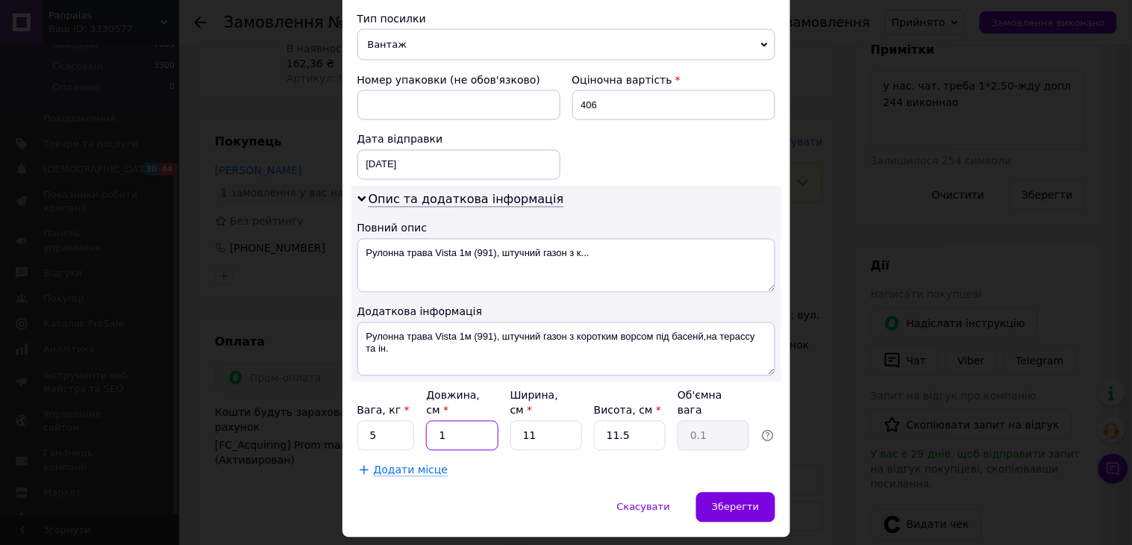
type input "10"
type input "0.32"
type input "101"
type input "3.19"
type input "101"
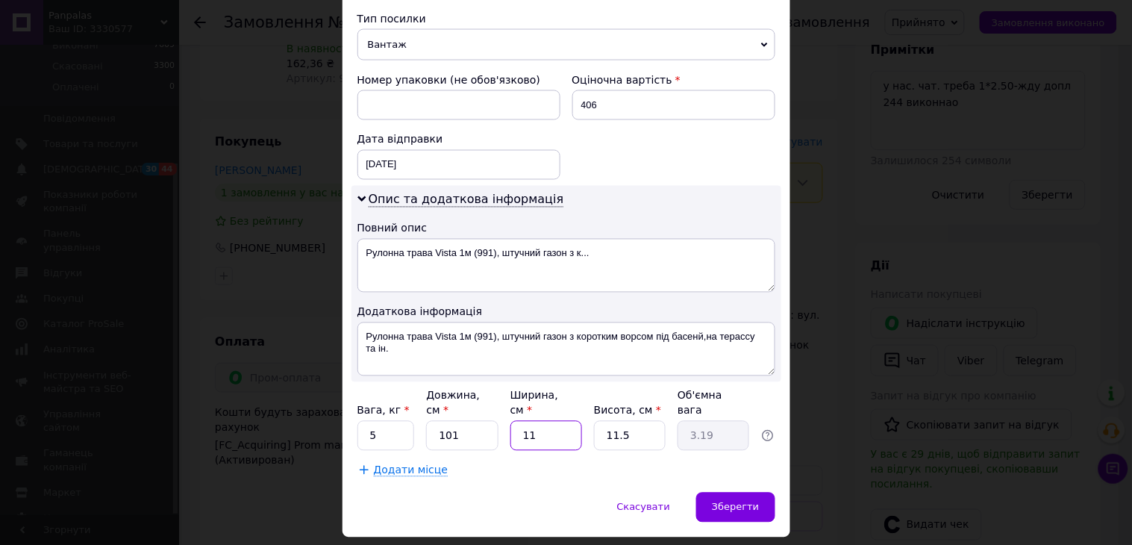
click at [565, 421] on input "11" at bounding box center [546, 436] width 72 height 30
click at [640, 421] on input "11.5" at bounding box center [630, 436] width 72 height 30
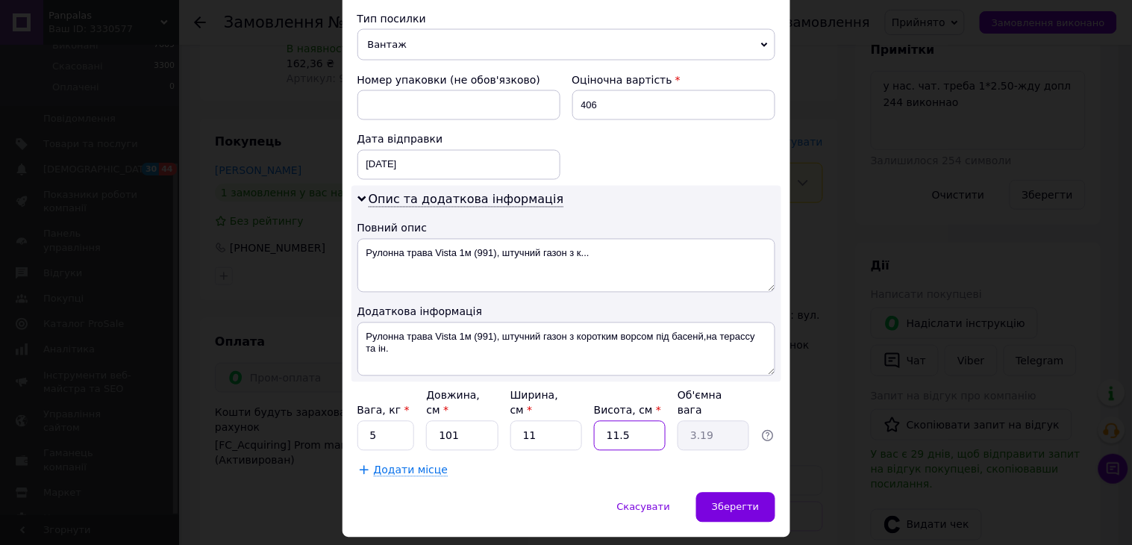
type input "1"
type input "0.28"
type input "10"
type input "2.78"
type input "10"
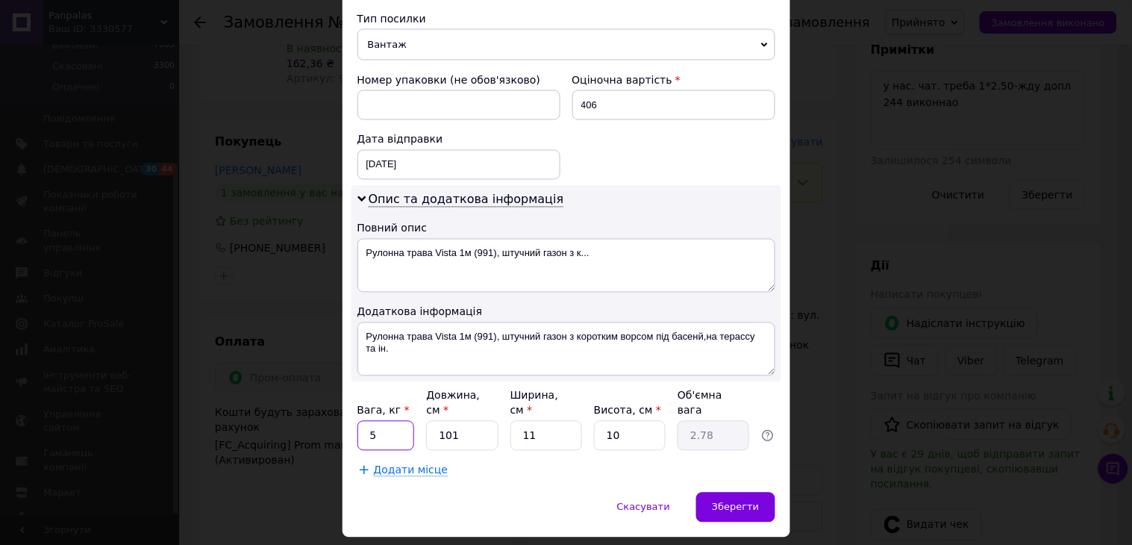
click at [393, 421] on input "5" at bounding box center [385, 436] width 57 height 30
type input "1.8"
click at [750, 501] on span "Зберегти" at bounding box center [735, 506] width 47 height 11
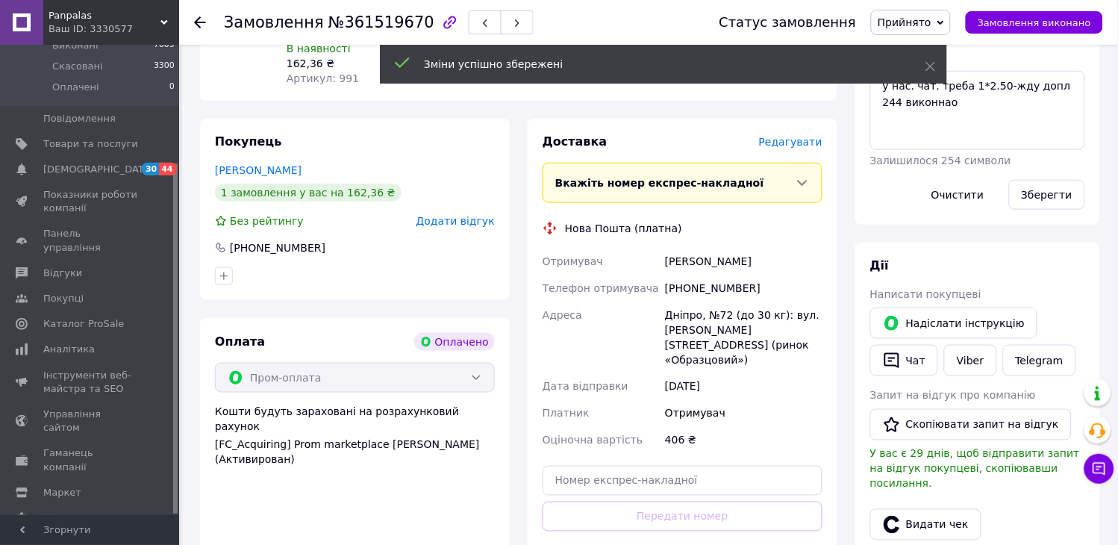
click at [786, 136] on span "Редагувати" at bounding box center [790, 142] width 63 height 12
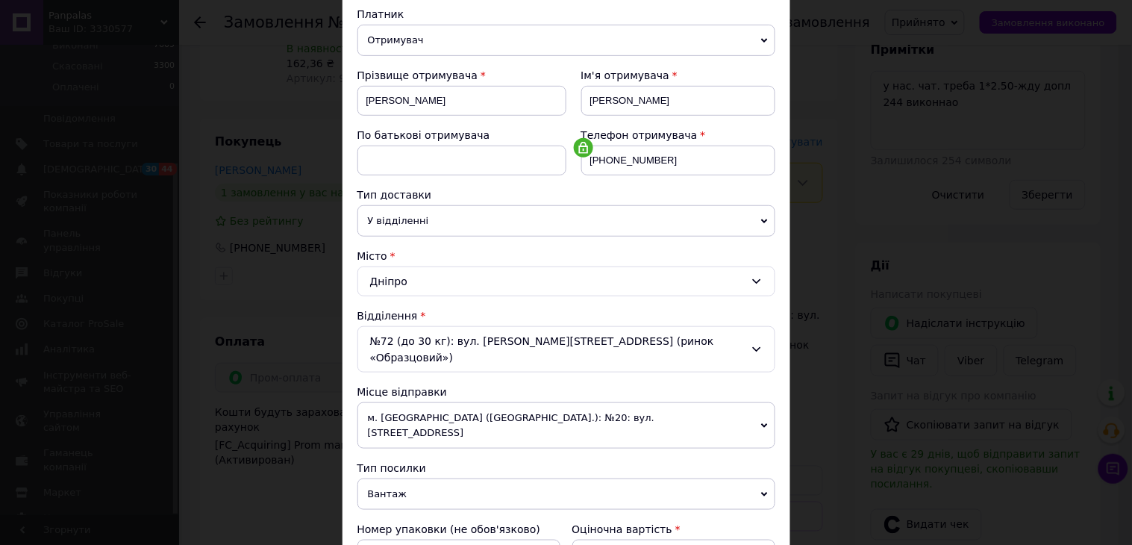
scroll to position [248, 0]
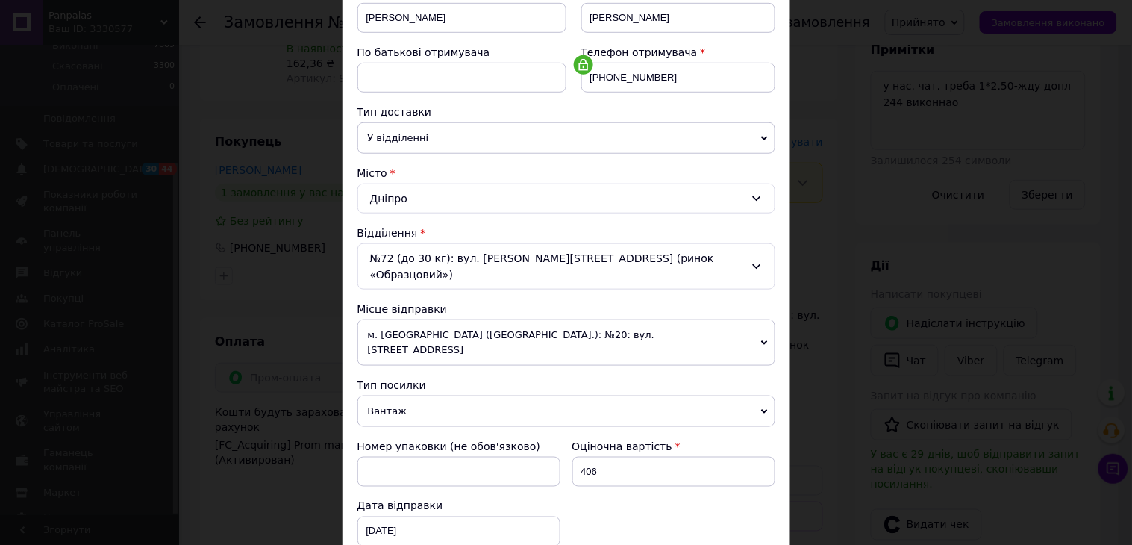
click at [503, 319] on span "м. Хмельницький (Хмельницька обл.): №20: вул. Чорновола, 155/1" at bounding box center [566, 342] width 418 height 46
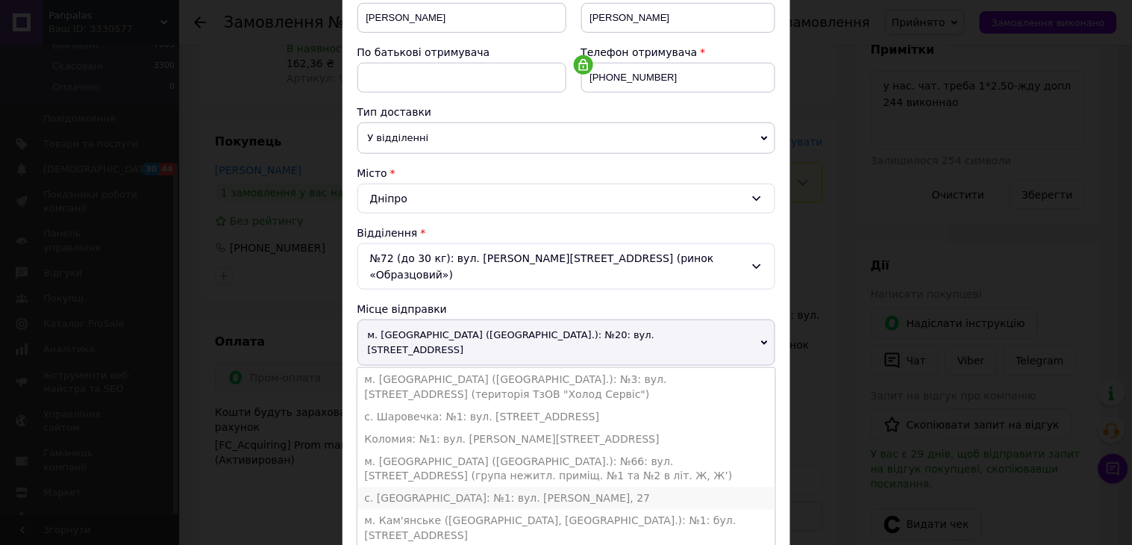
click at [411, 487] on li "с. Великі Гаї: №1: вул. Підлісна, 27" at bounding box center [566, 498] width 418 height 22
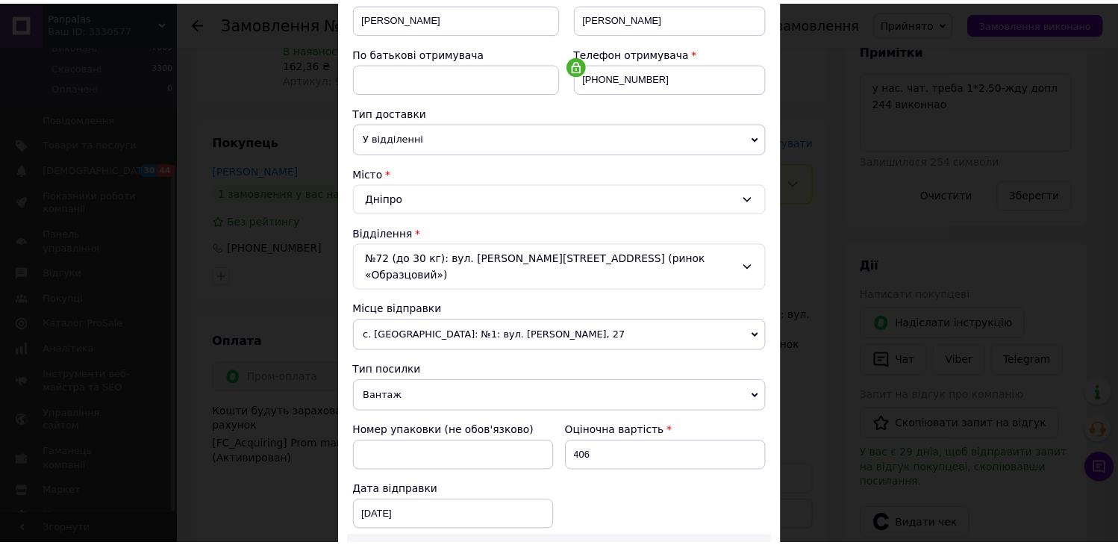
scroll to position [580, 0]
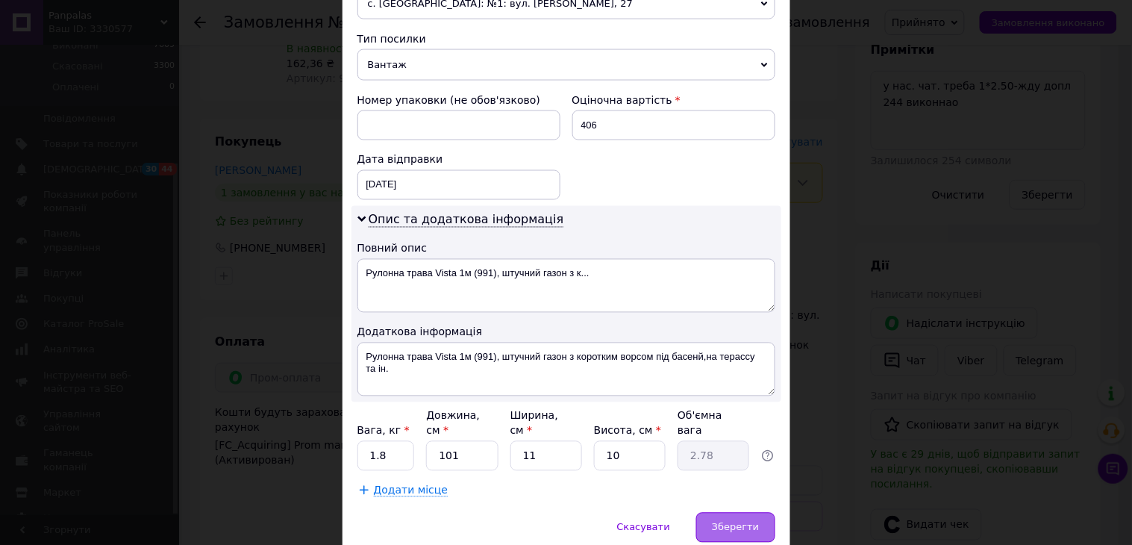
click at [732, 513] on div "Зберегти" at bounding box center [735, 528] width 78 height 30
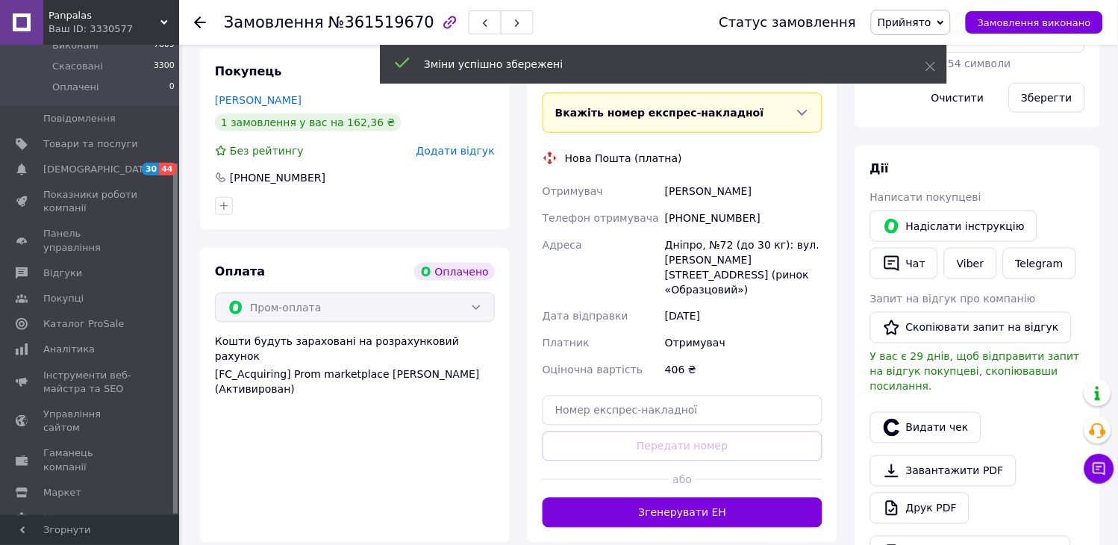
scroll to position [572, 0]
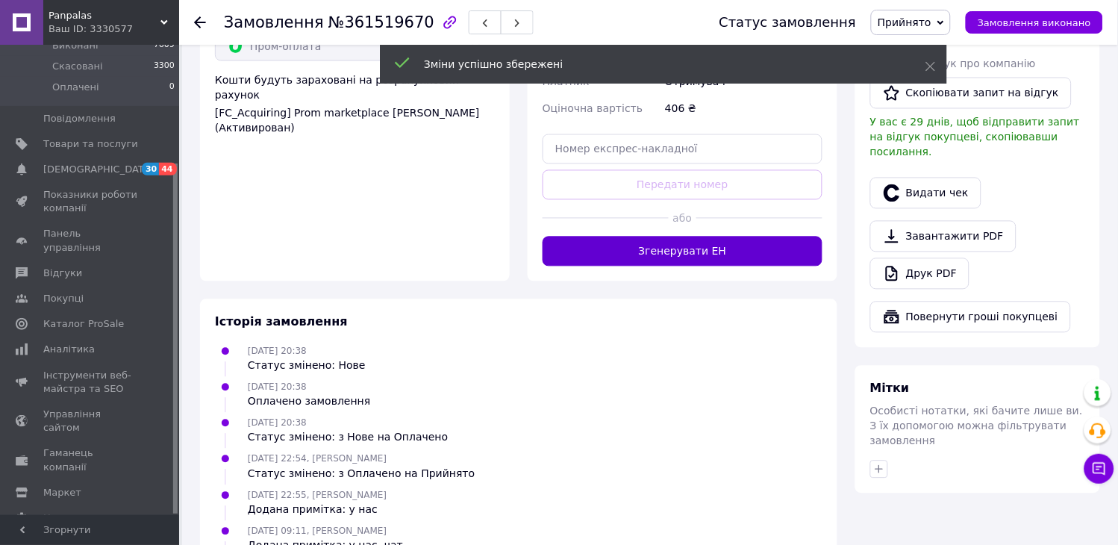
click at [680, 237] on button "Згенерувати ЕН" at bounding box center [682, 252] width 280 height 30
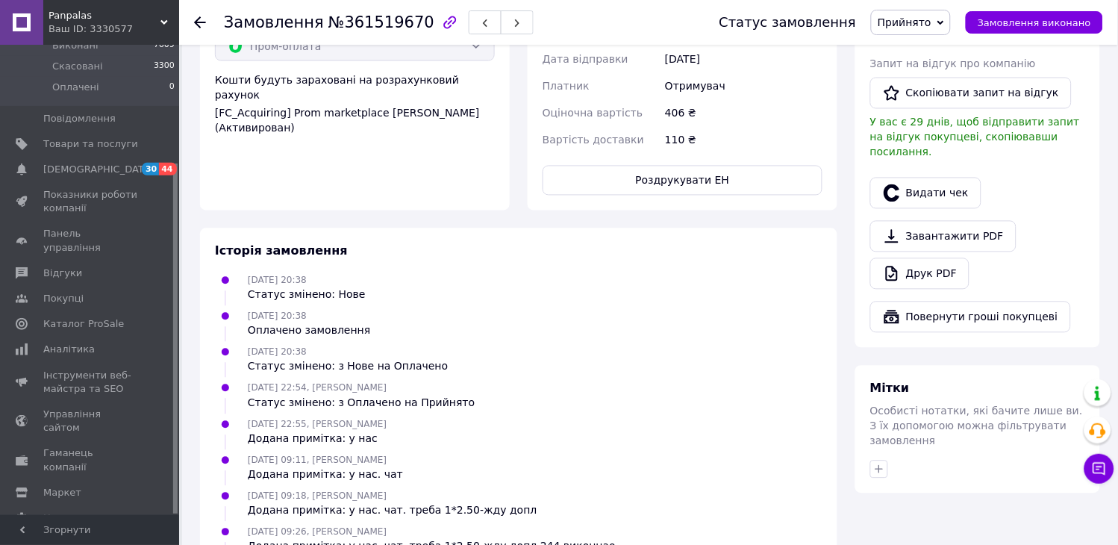
click at [203, 22] on use at bounding box center [200, 22] width 12 height 12
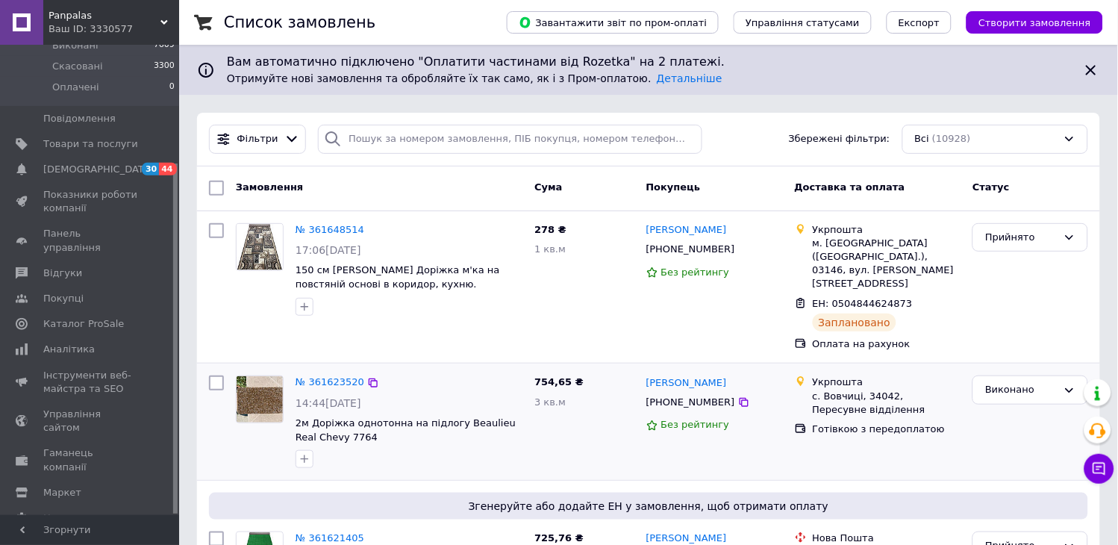
scroll to position [166, 0]
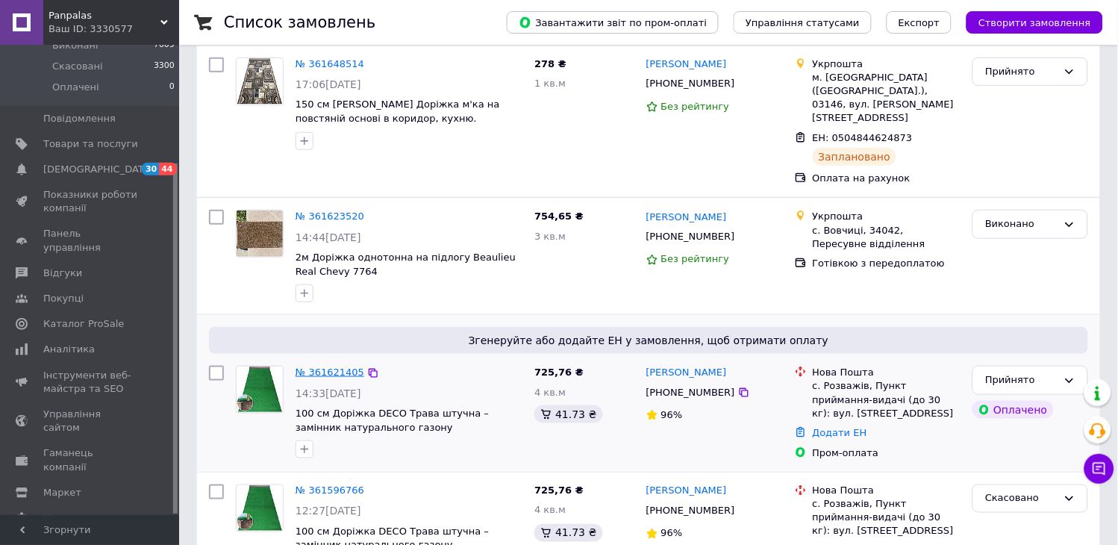
click at [338, 366] on link "№ 361621405" at bounding box center [329, 371] width 69 height 11
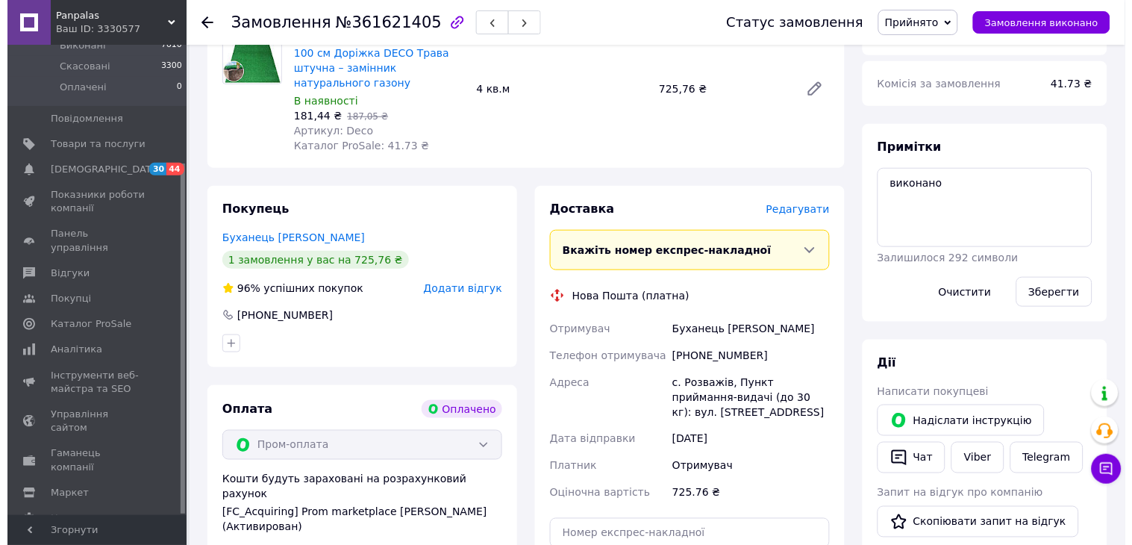
scroll to position [166, 0]
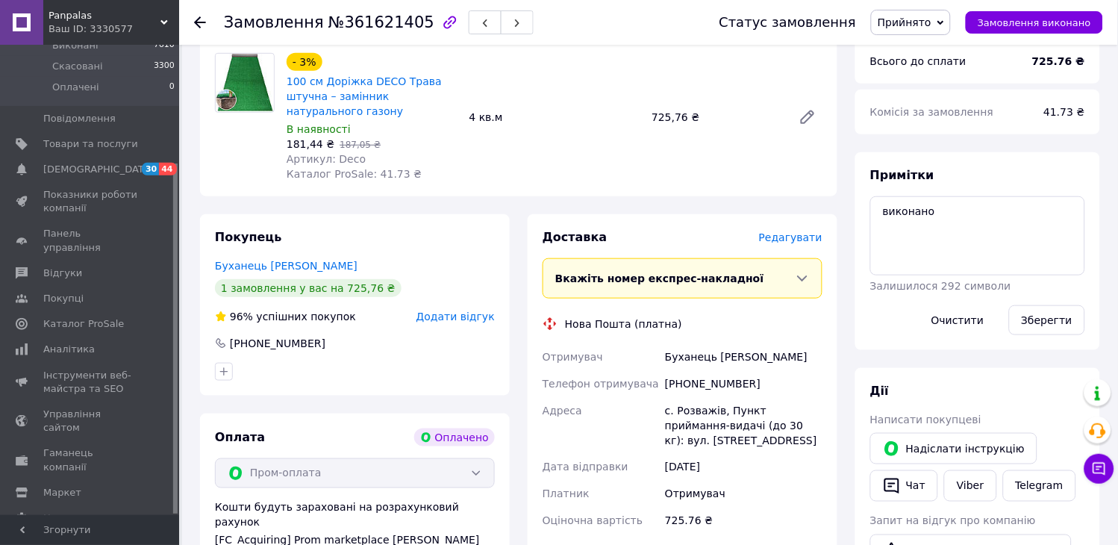
click at [786, 239] on span "Редагувати" at bounding box center [790, 237] width 63 height 12
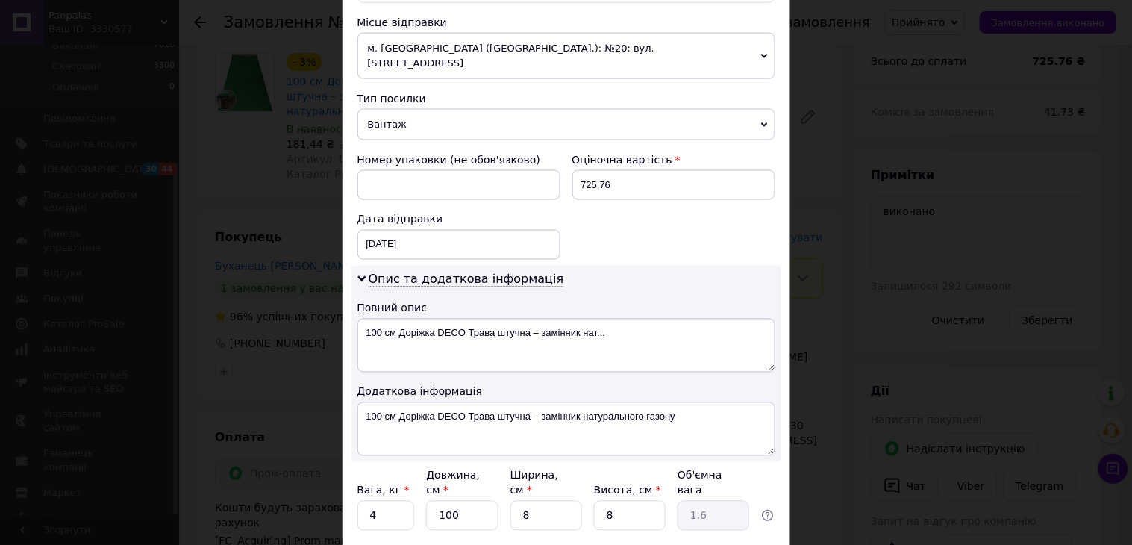
scroll to position [580, 0]
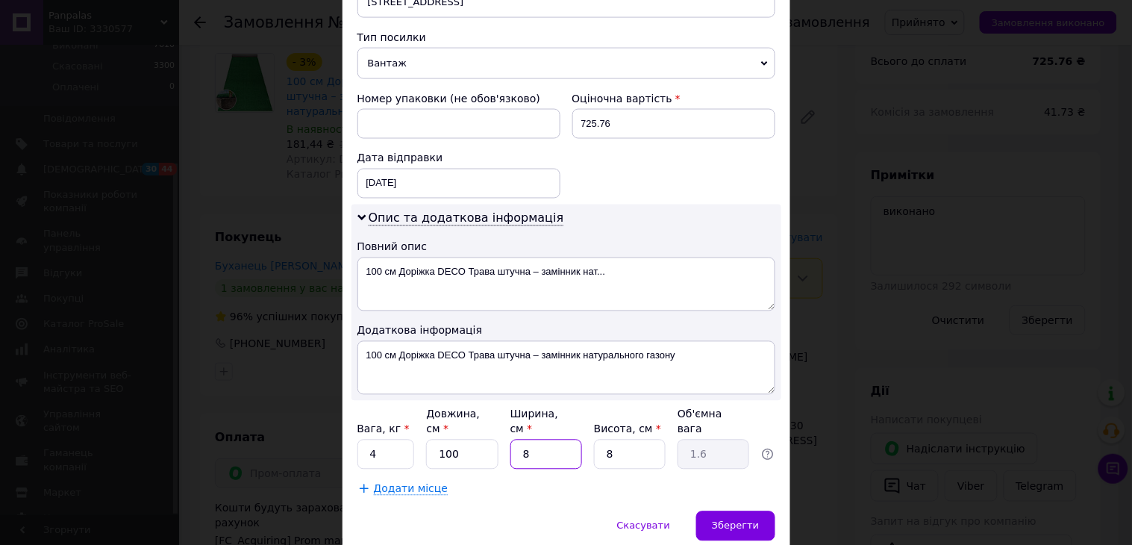
click at [563, 439] on input "8" at bounding box center [546, 454] width 72 height 30
type input "1"
type input "0.2"
type input "13"
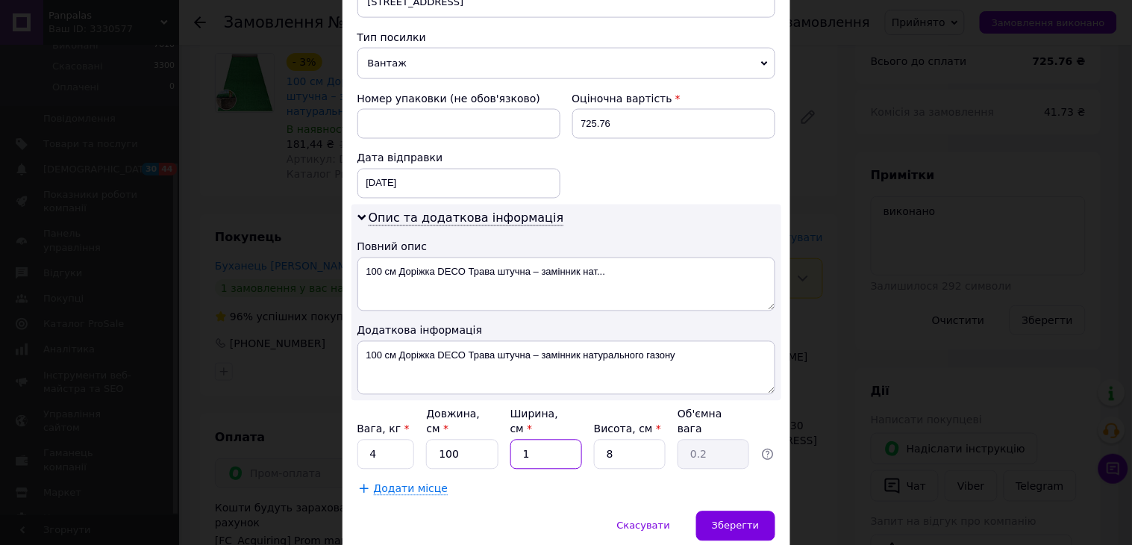
type input "2.6"
type input "13"
click at [642, 439] on input "8" at bounding box center [630, 454] width 72 height 30
type input "1"
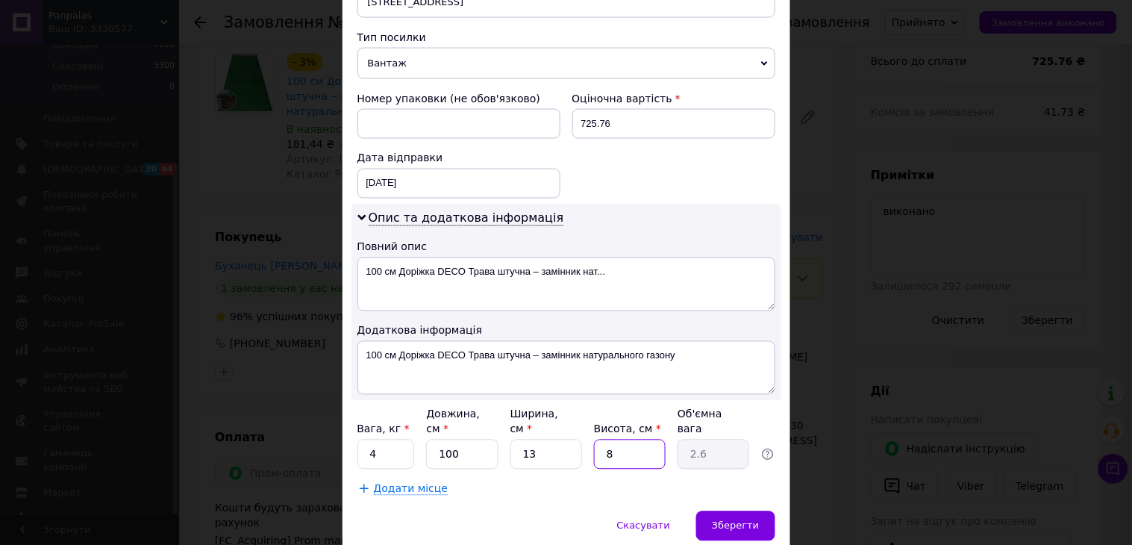
type input "0.33"
type input "14"
type input "4.55"
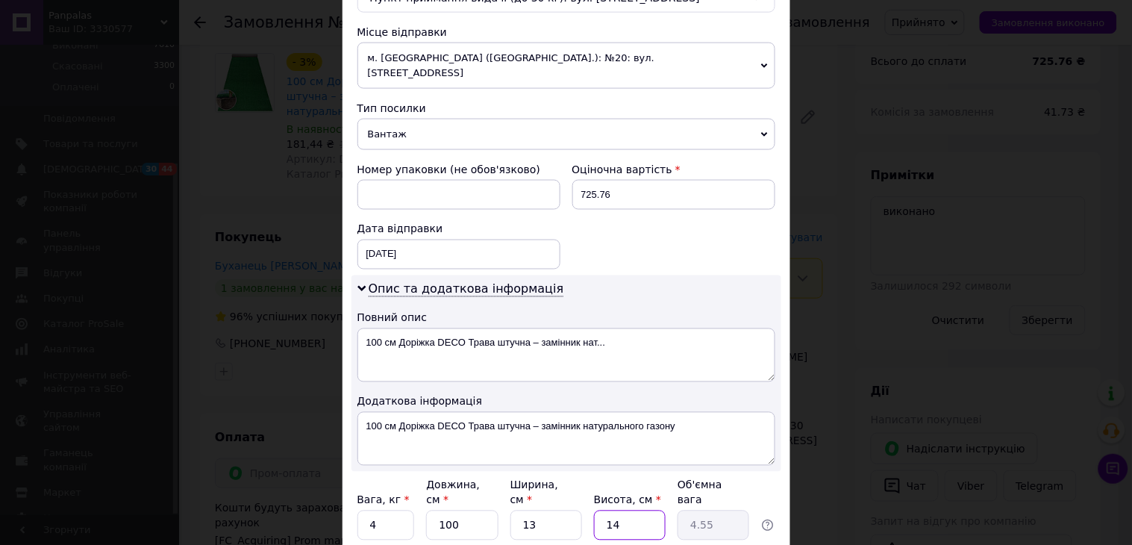
scroll to position [414, 0]
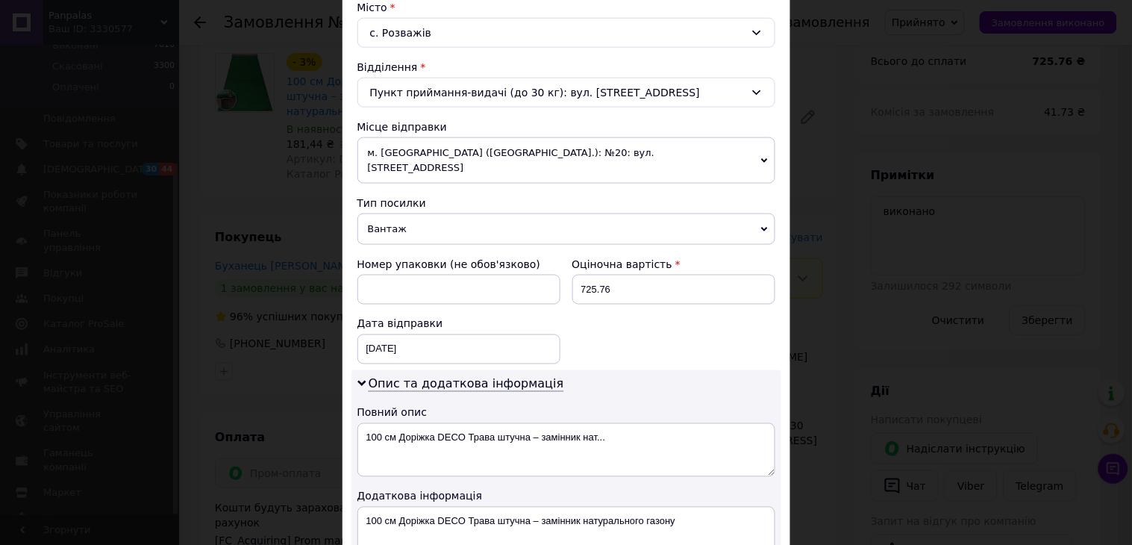
type input "14"
click at [451, 154] on span "м. Хмельницький (Хмельницька обл.): №20: вул. Чорновола, 155/1" at bounding box center [566, 160] width 418 height 46
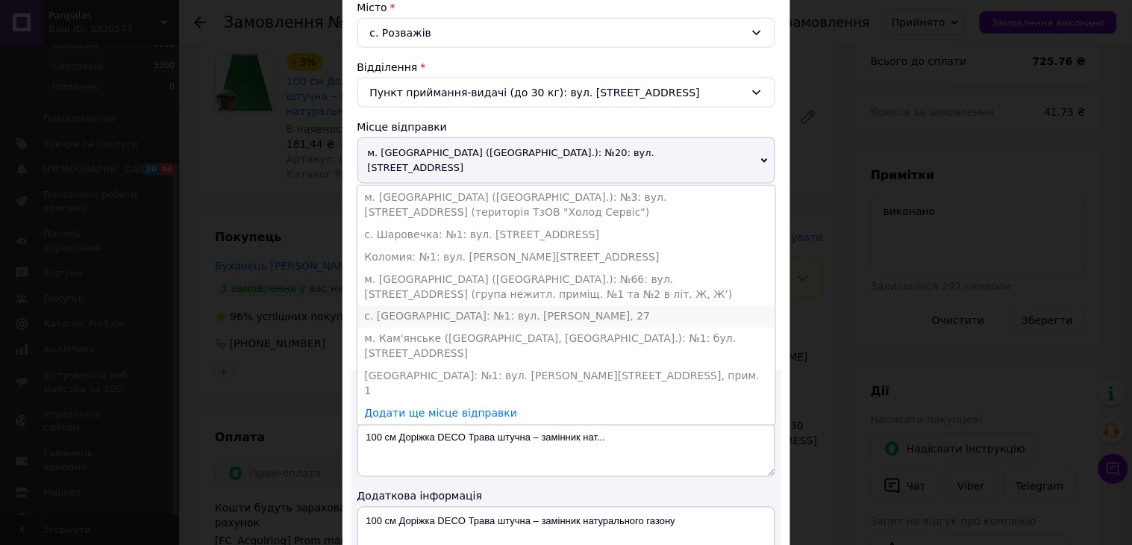
click at [412, 309] on li "с. Великі Гаї: №1: вул. Підлісна, 27" at bounding box center [566, 316] width 418 height 22
click at [412, 316] on div "Дата відправки" at bounding box center [458, 323] width 203 height 15
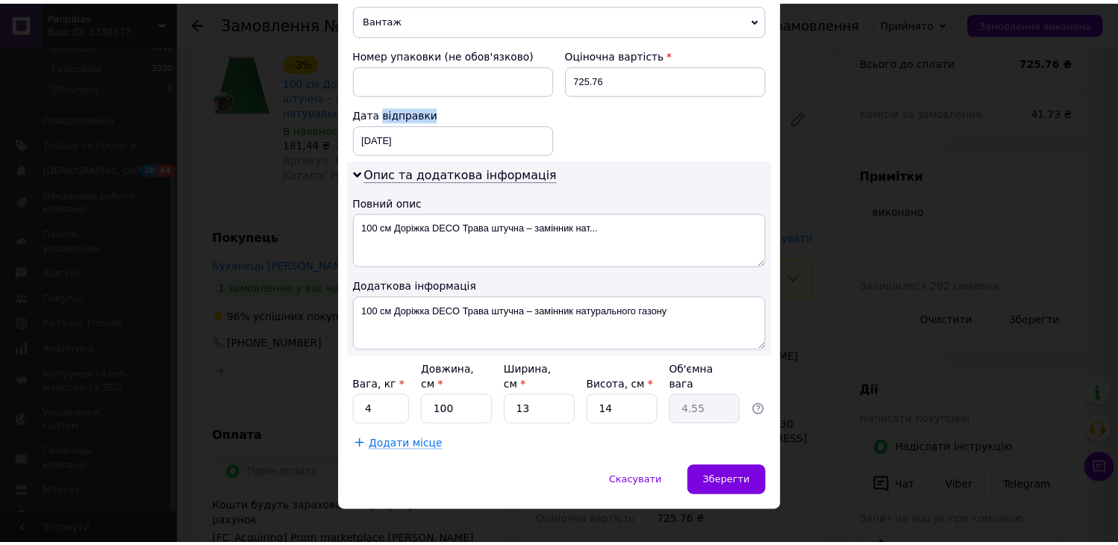
scroll to position [615, 0]
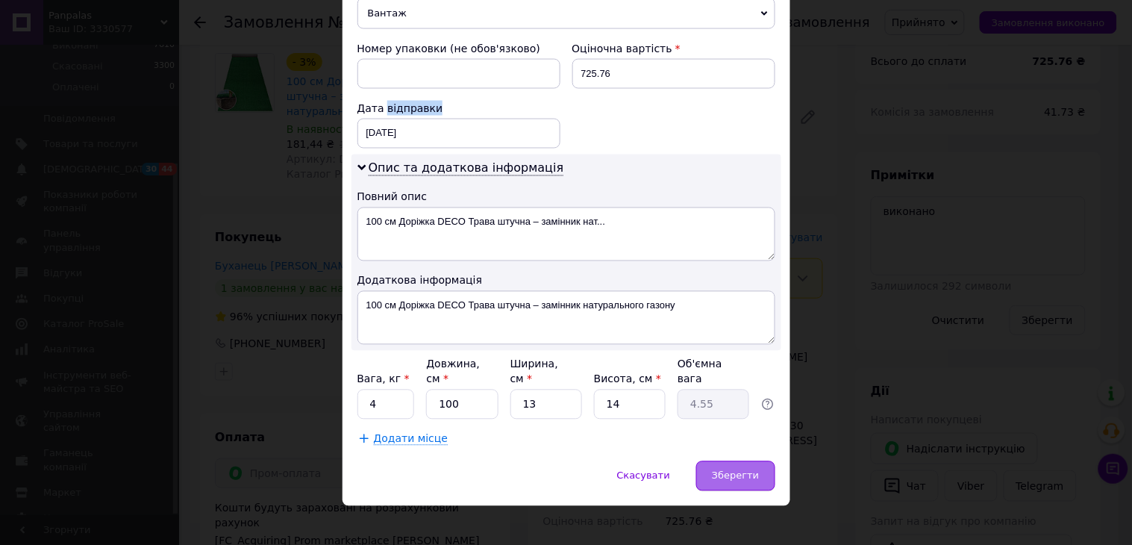
click at [735, 461] on div "Зберегти" at bounding box center [735, 476] width 78 height 30
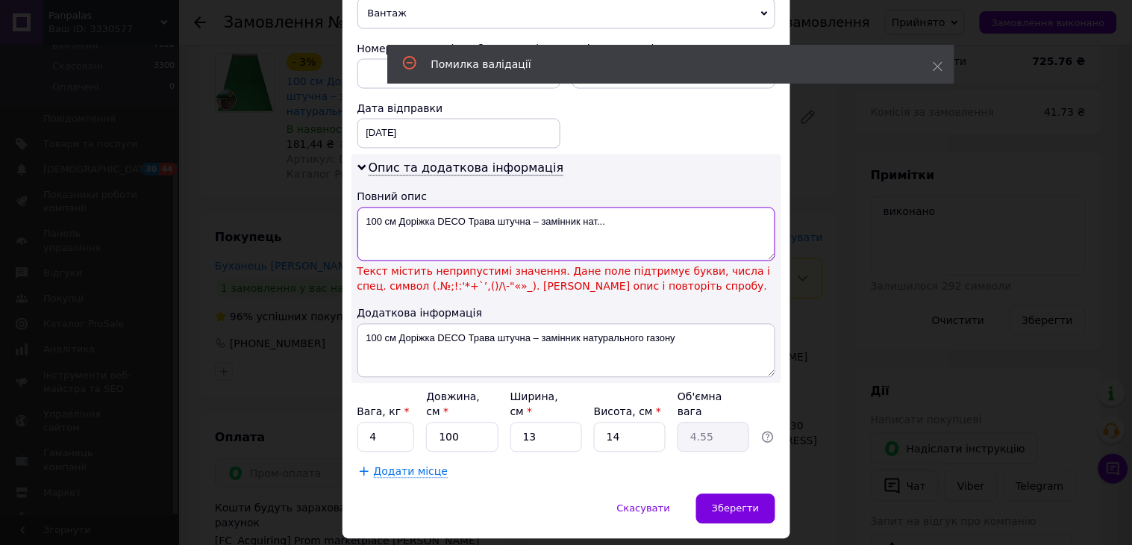
click at [537, 224] on textarea "100 cм Доріжка DECO Трава штучна – замінник нат..." at bounding box center [566, 234] width 418 height 54
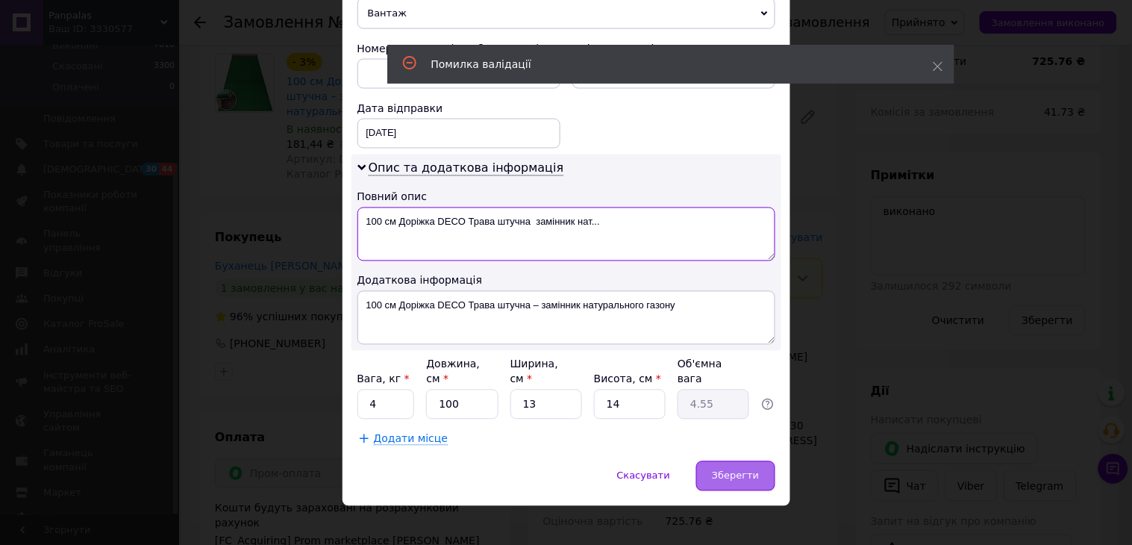
type textarea "100 cм Доріжка DECO Трава штучна замінник нат..."
click at [748, 472] on div "Зберегти" at bounding box center [735, 476] width 78 height 30
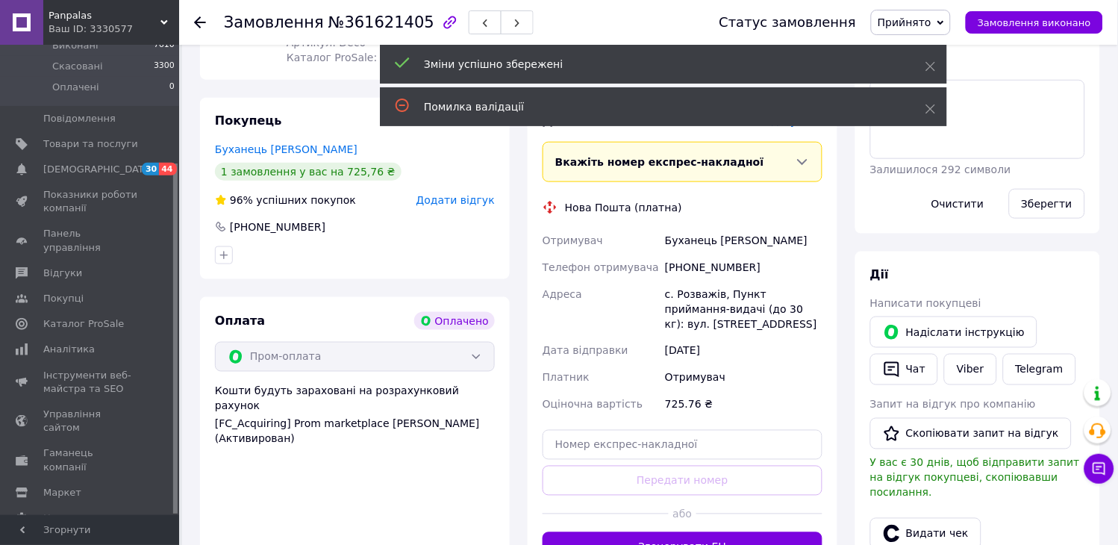
scroll to position [497, 0]
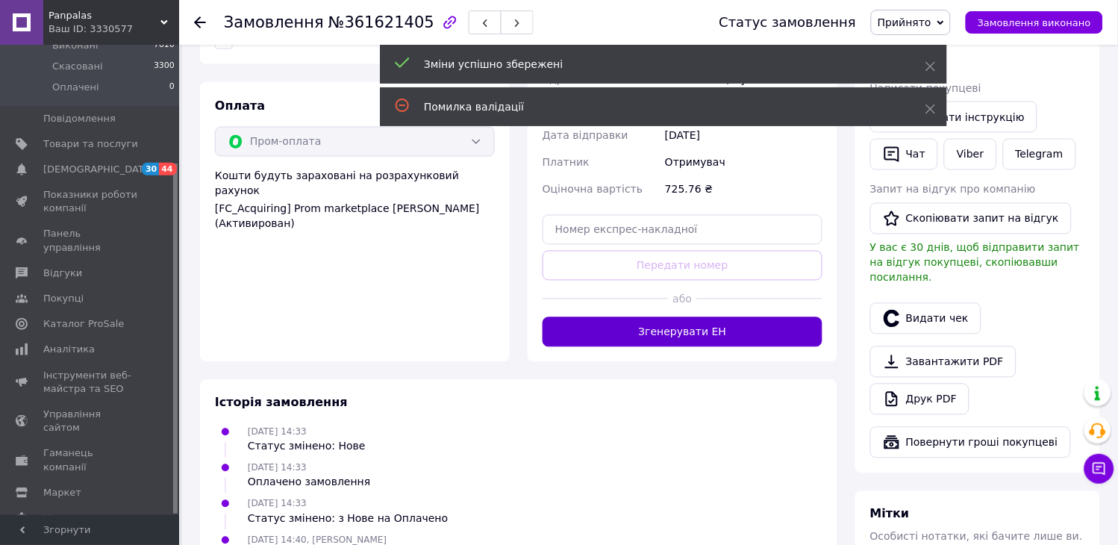
click at [658, 340] on button "Згенерувати ЕН" at bounding box center [682, 332] width 280 height 30
